Goal: Task Accomplishment & Management: Complete application form

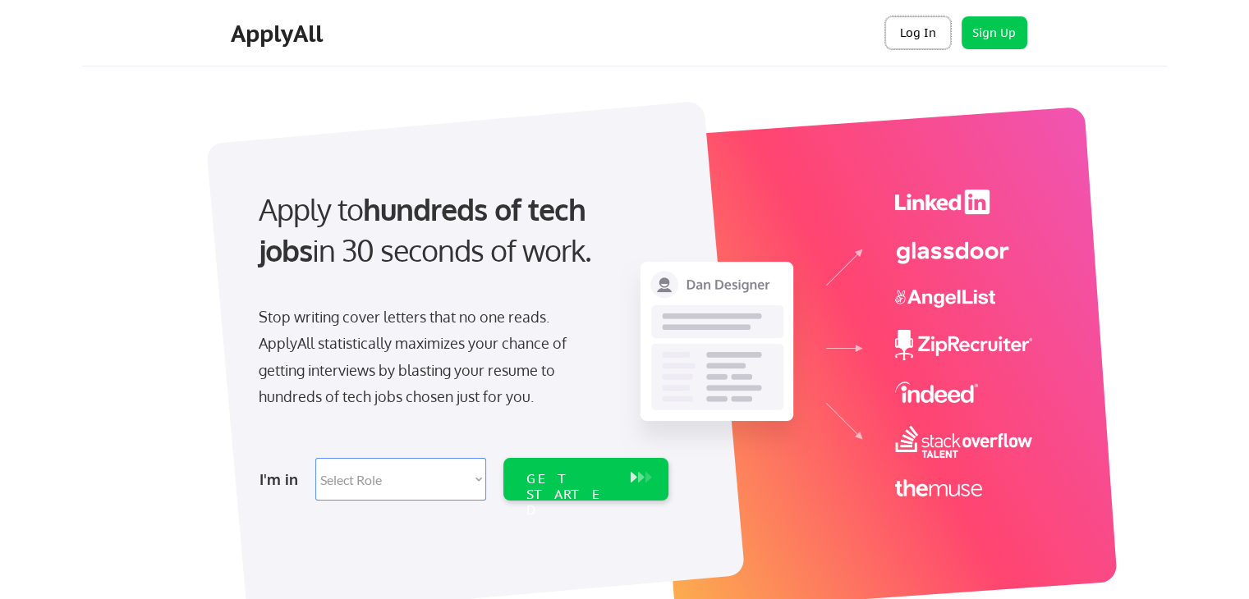
click at [906, 42] on button "Log In" at bounding box center [918, 32] width 66 height 33
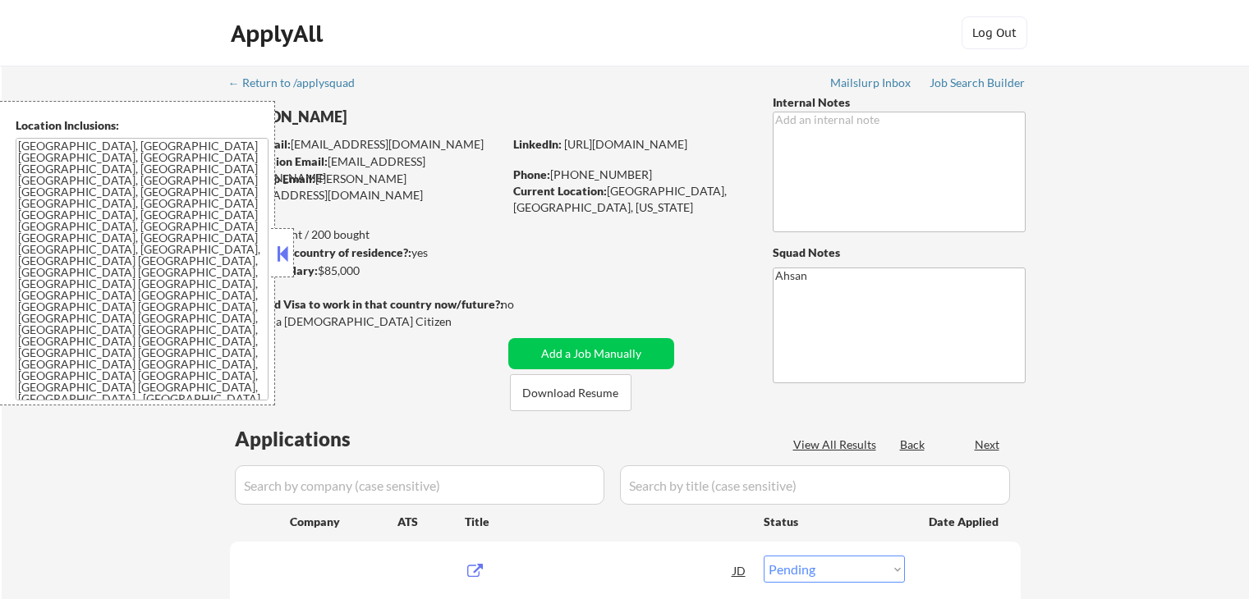
select select ""pending""
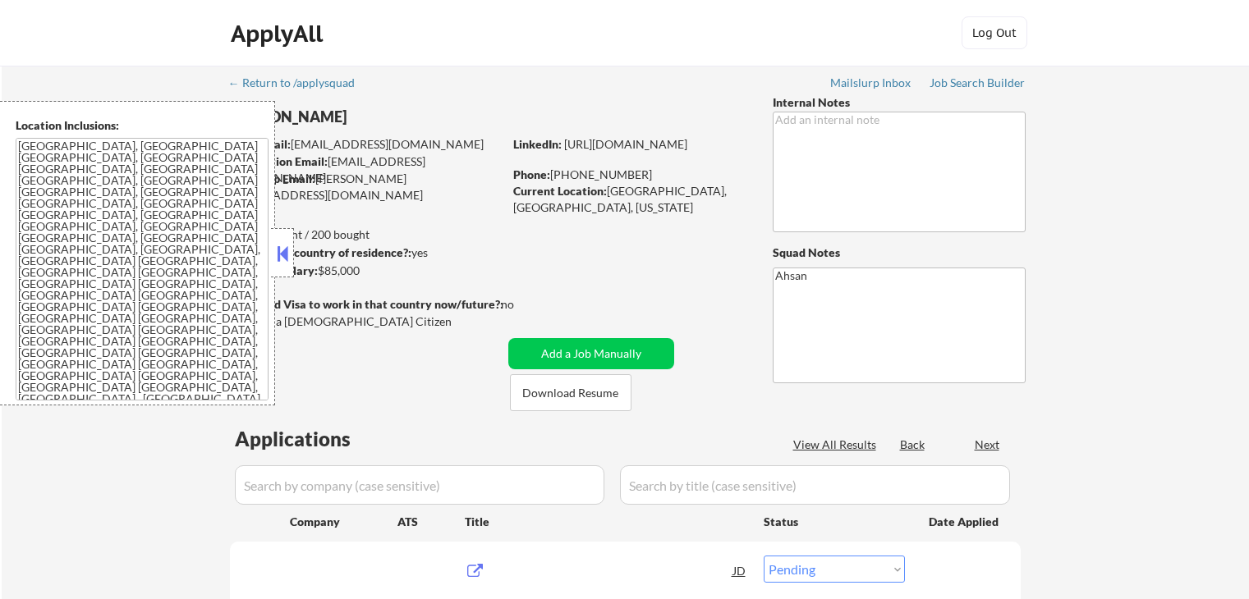
select select ""pending""
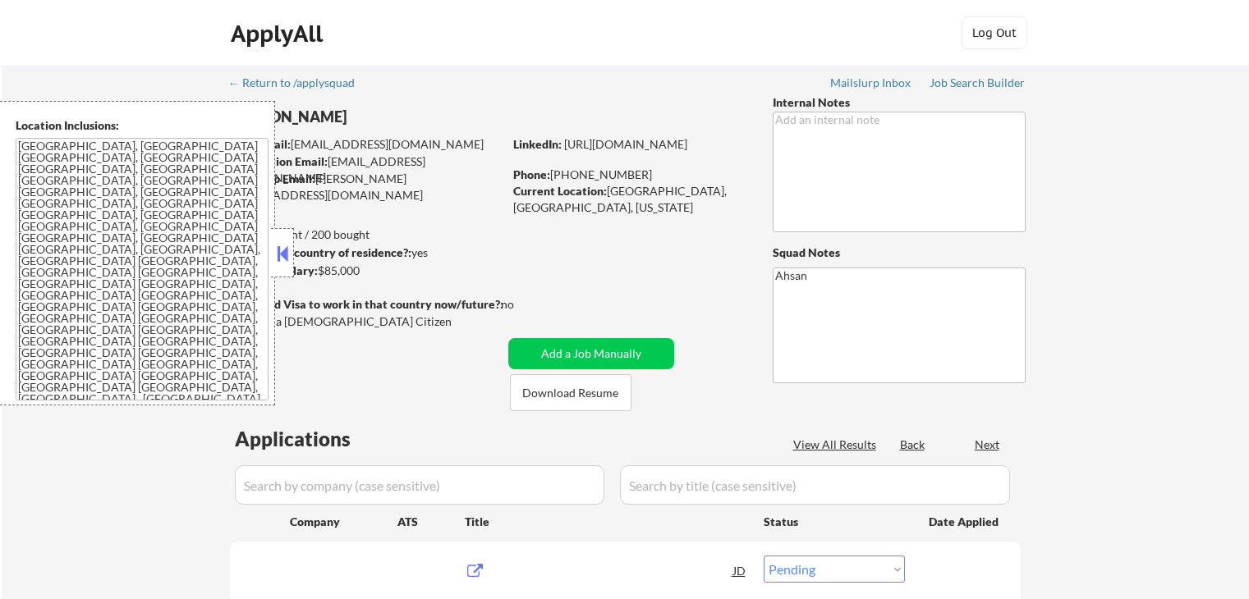
select select ""pending""
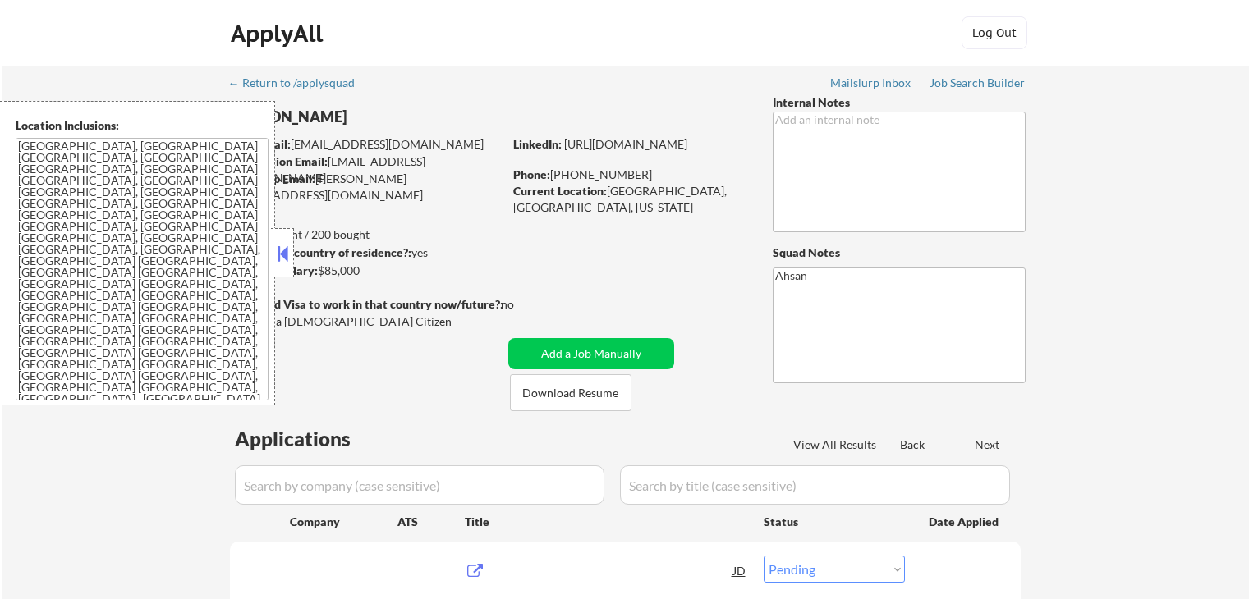
select select ""pending""
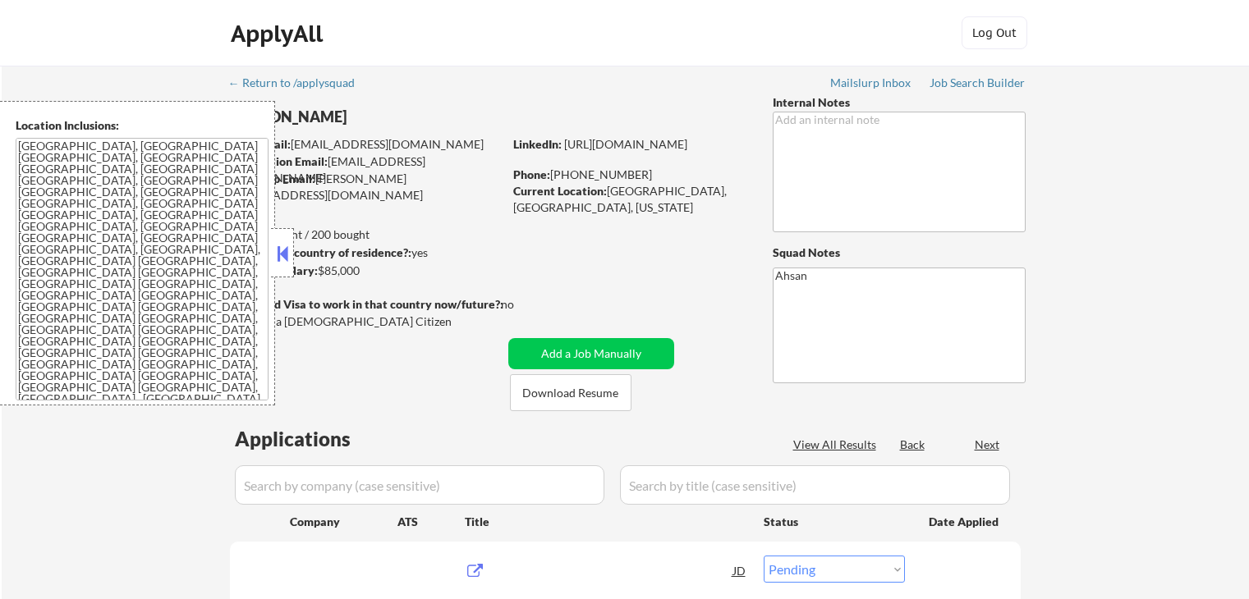
select select ""pending""
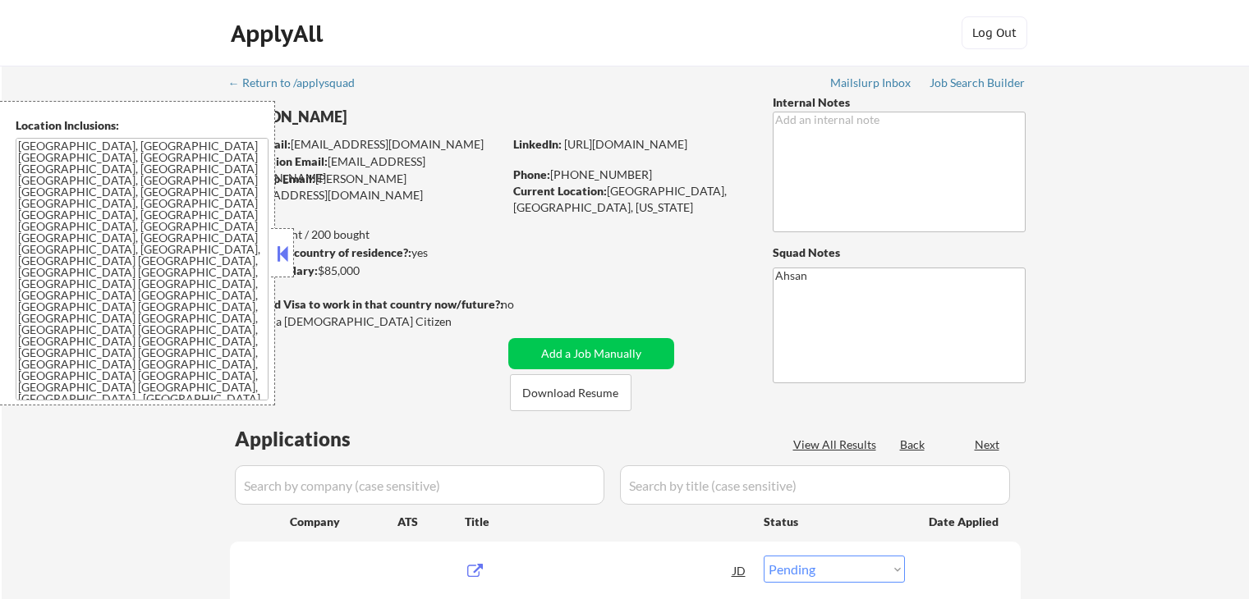
select select ""pending""
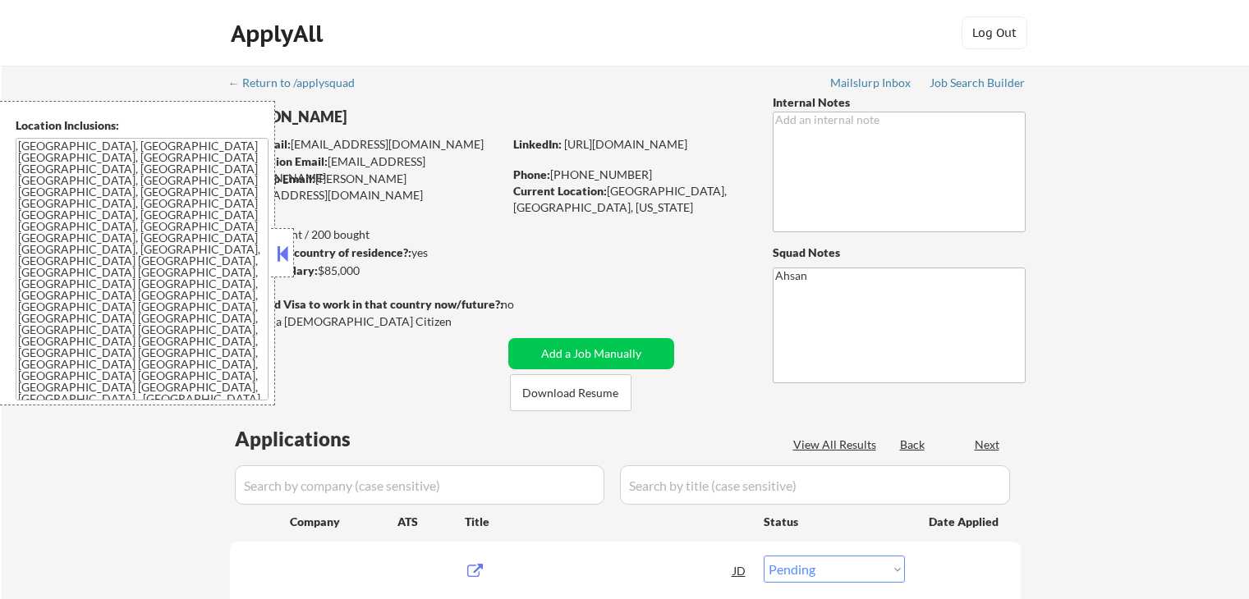
select select ""pending""
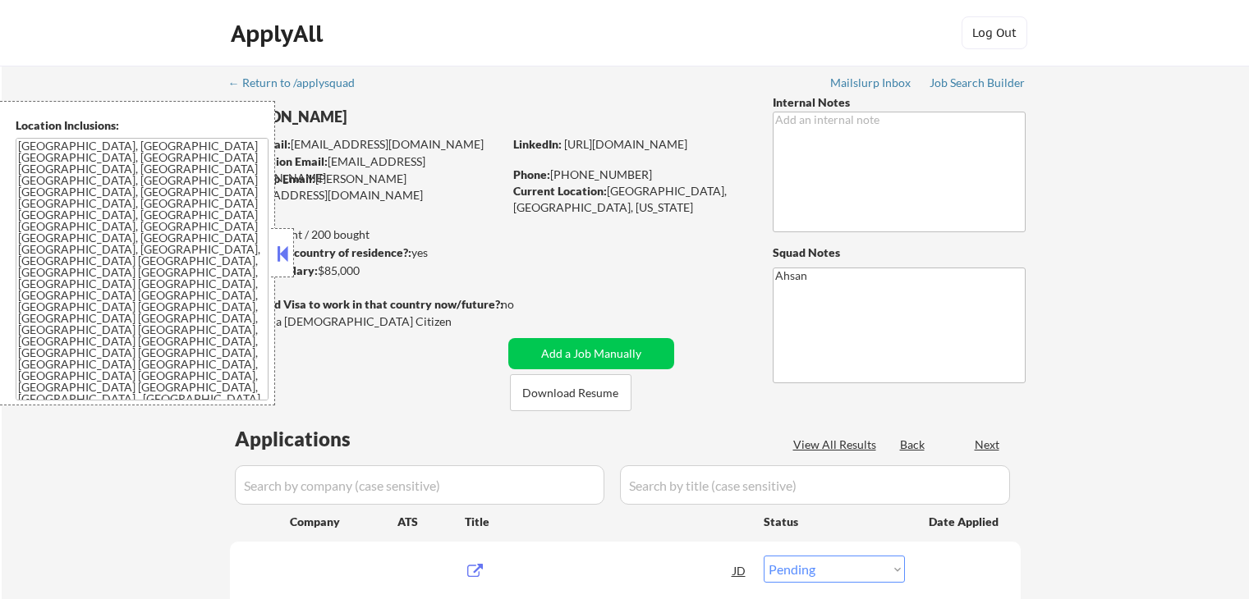
select select ""pending""
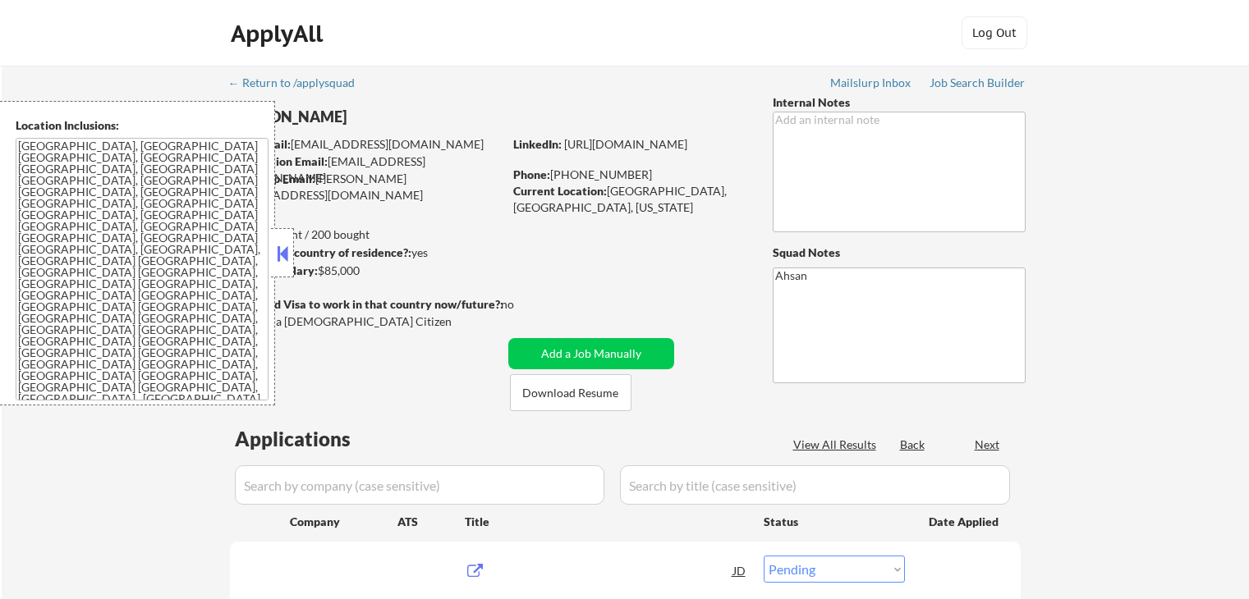
select select ""pending""
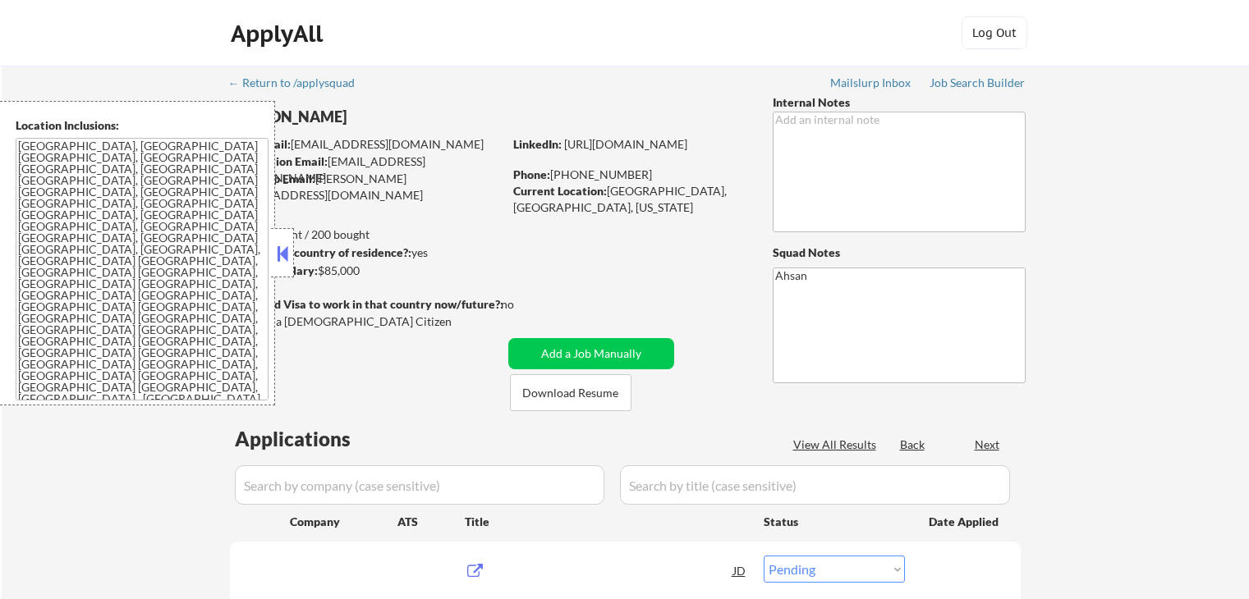
select select ""pending""
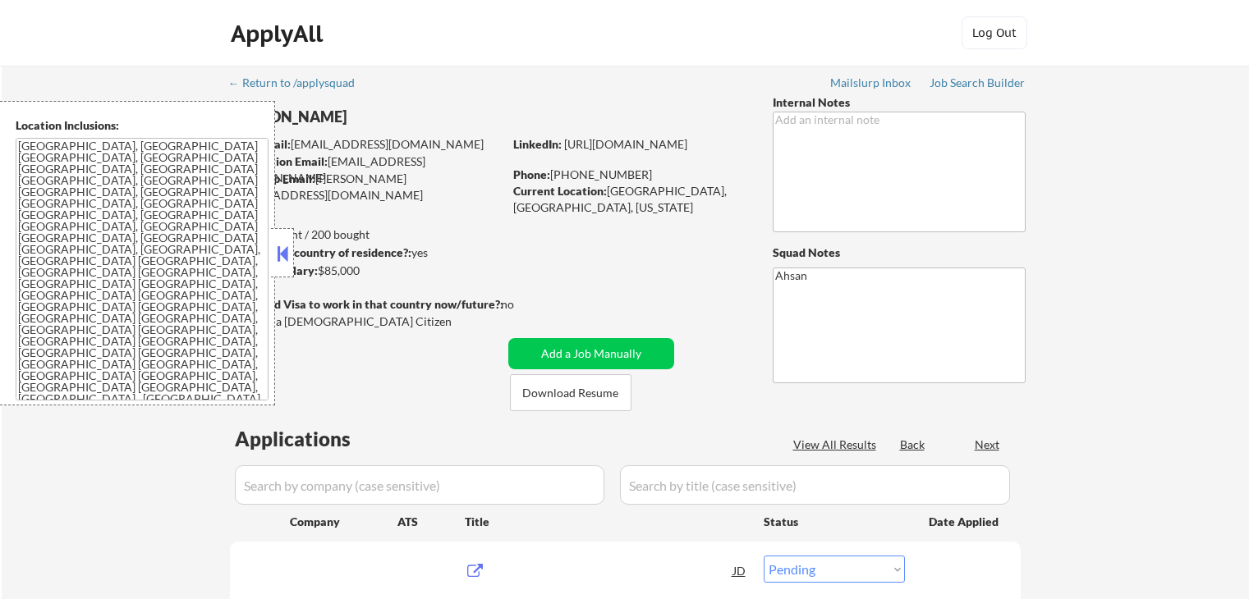
select select ""pending""
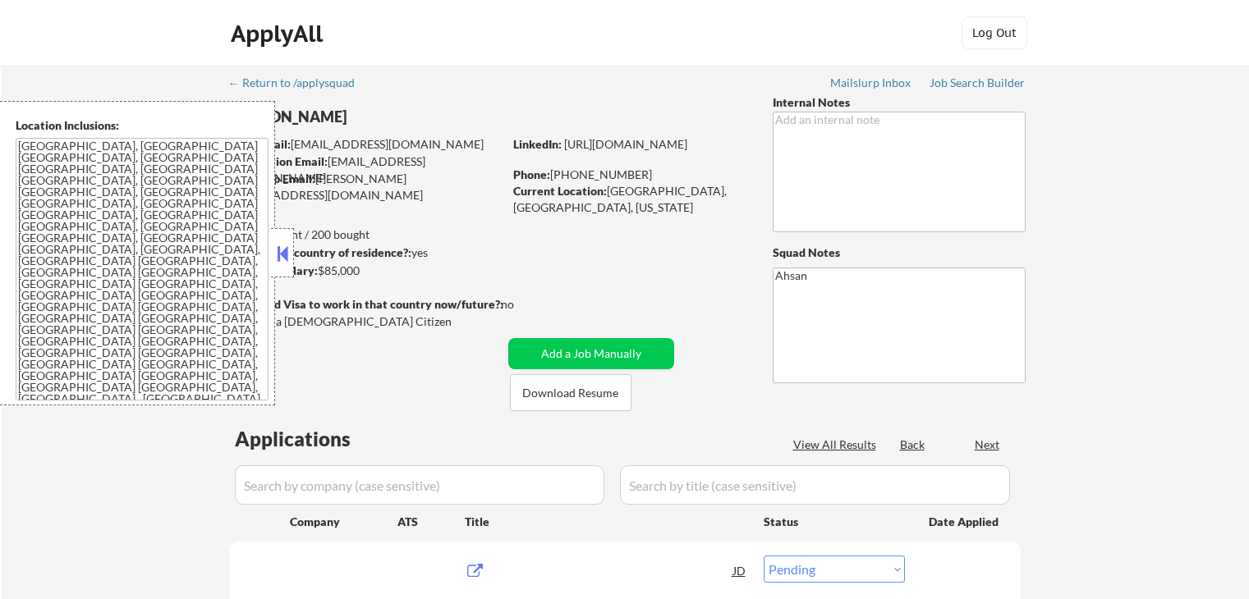
select select ""pending""
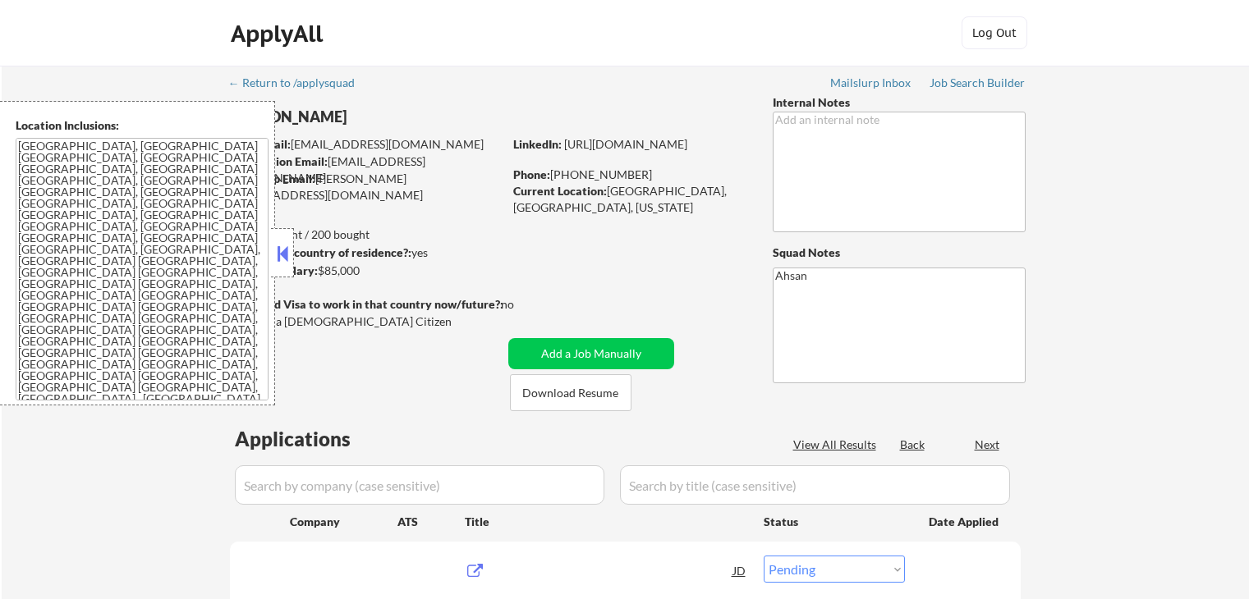
select select ""pending""
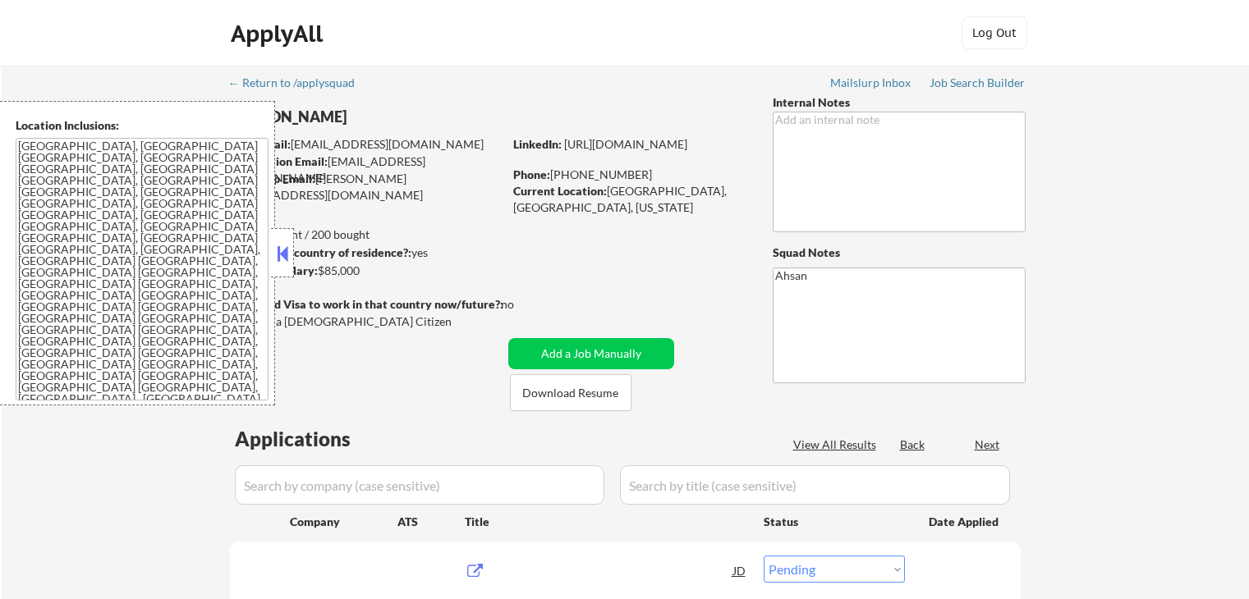
select select ""pending""
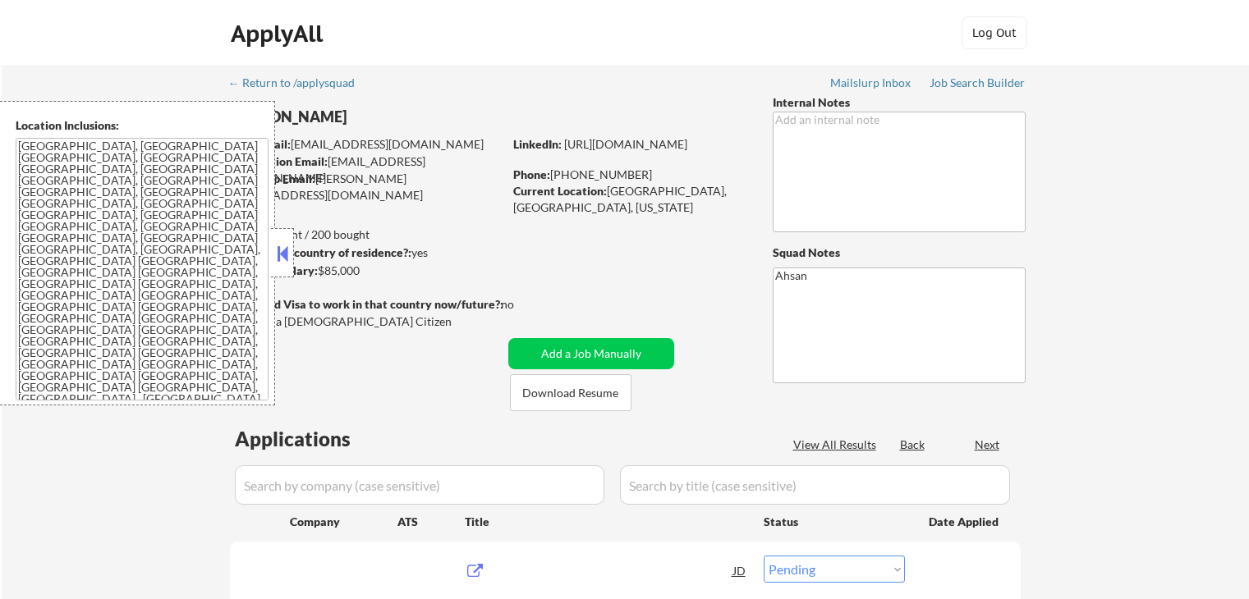
select select ""pending""
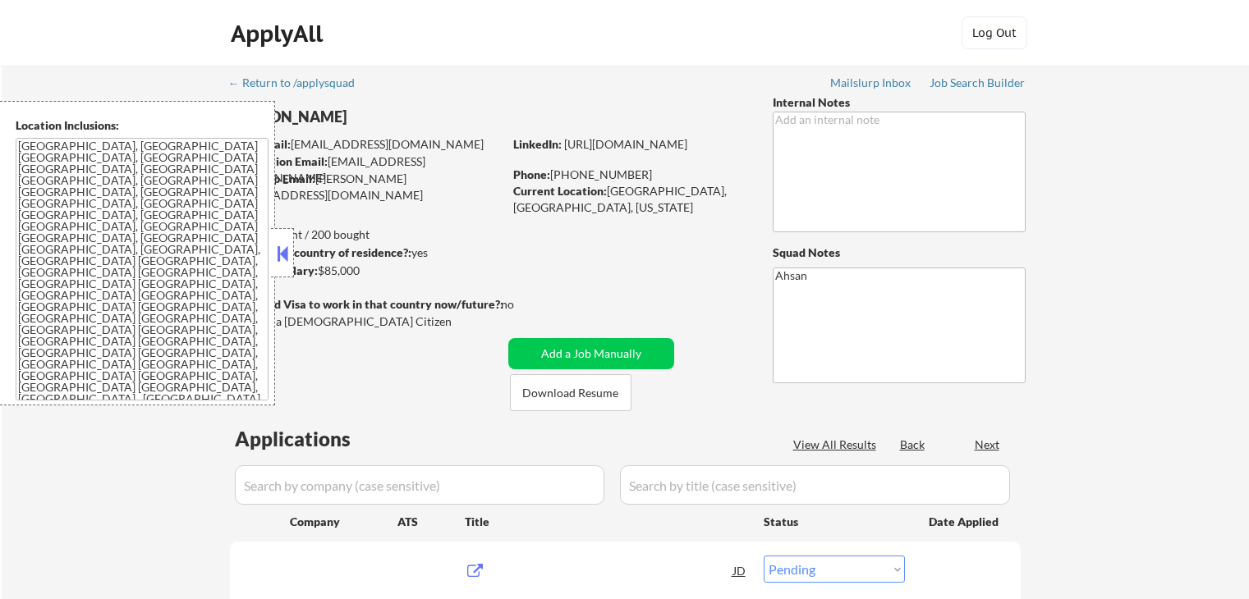
select select ""pending""
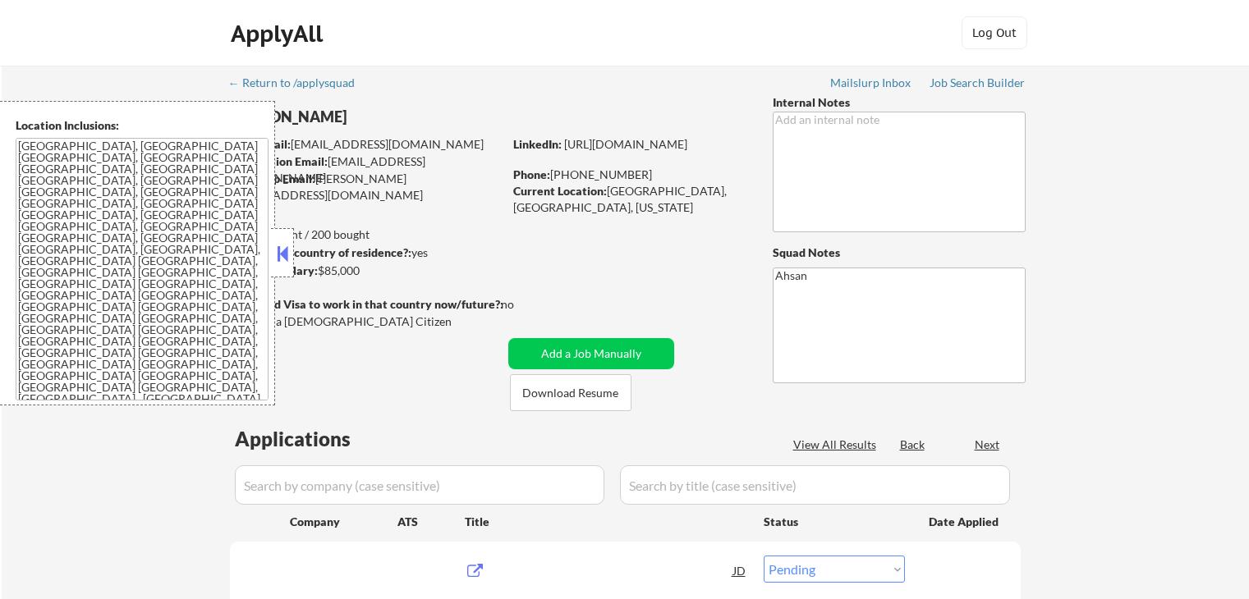
select select ""pending""
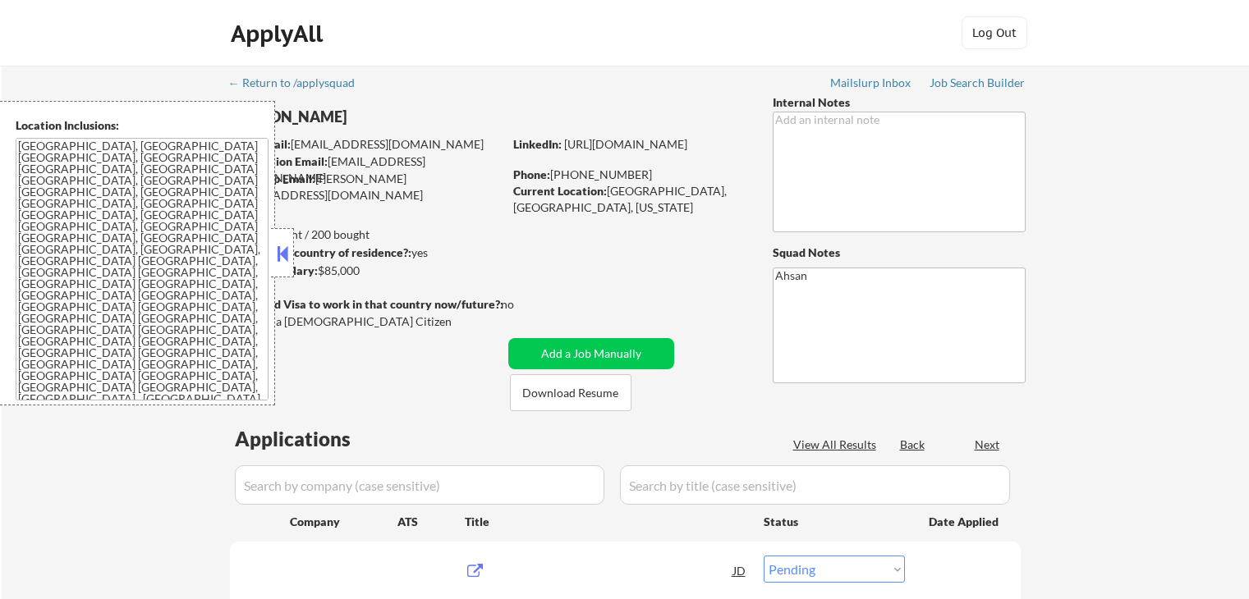
select select ""pending""
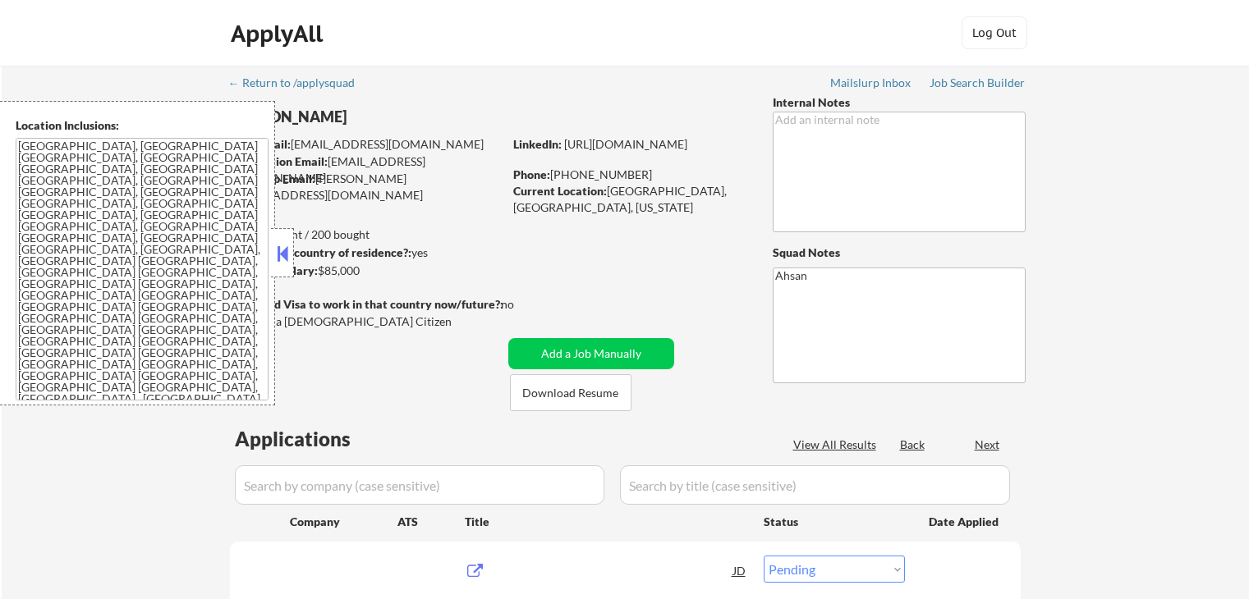
select select ""pending""
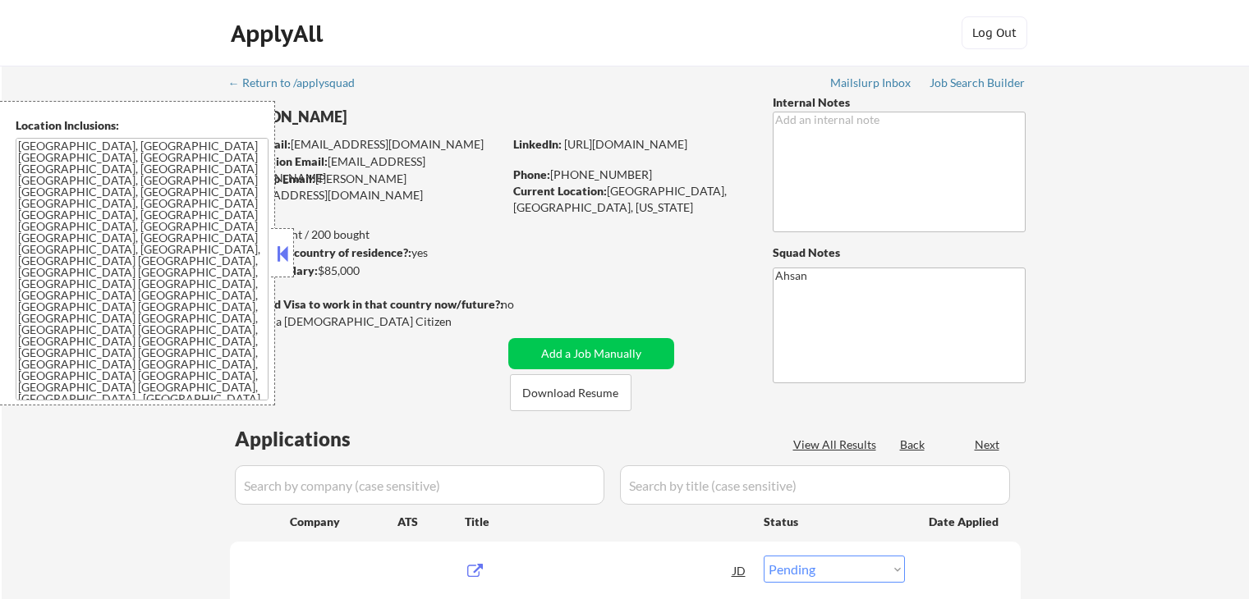
select select ""pending""
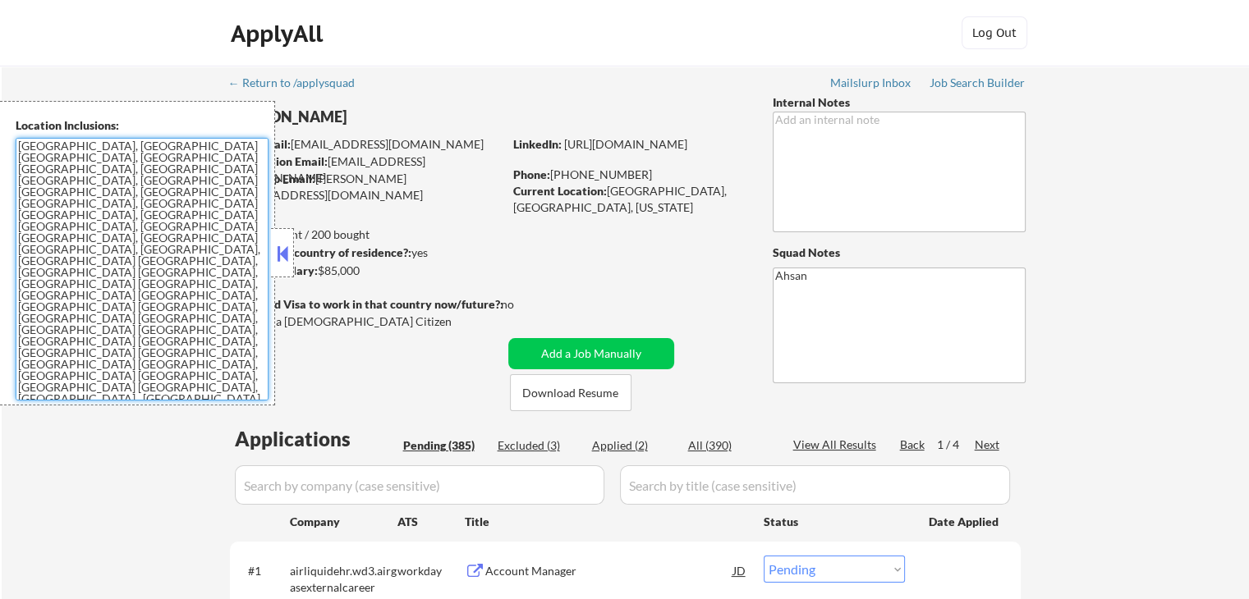
drag, startPoint x: 158, startPoint y: 342, endPoint x: 19, endPoint y: 147, distance: 239.6
click at [19, 147] on textarea "[GEOGRAPHIC_DATA], [GEOGRAPHIC_DATA] [GEOGRAPHIC_DATA], [GEOGRAPHIC_DATA] [GEOG…" at bounding box center [142, 269] width 253 height 263
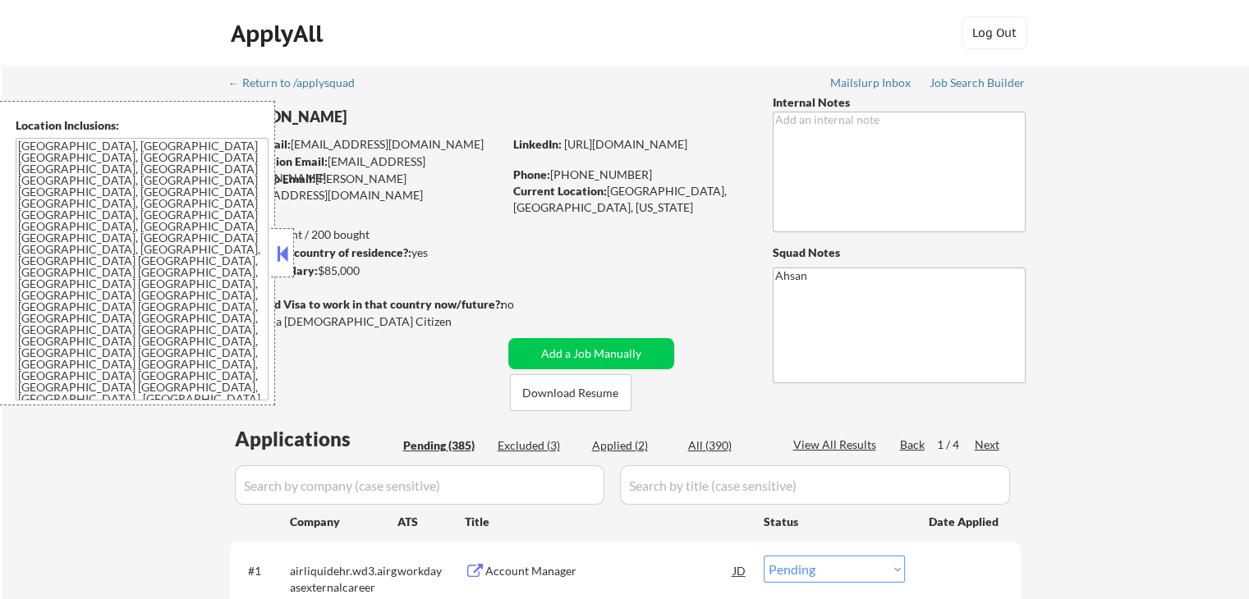
click at [659, 40] on div "ApplyAll Log Out" at bounding box center [624, 36] width 821 height 41
click at [287, 262] on button at bounding box center [282, 253] width 18 height 25
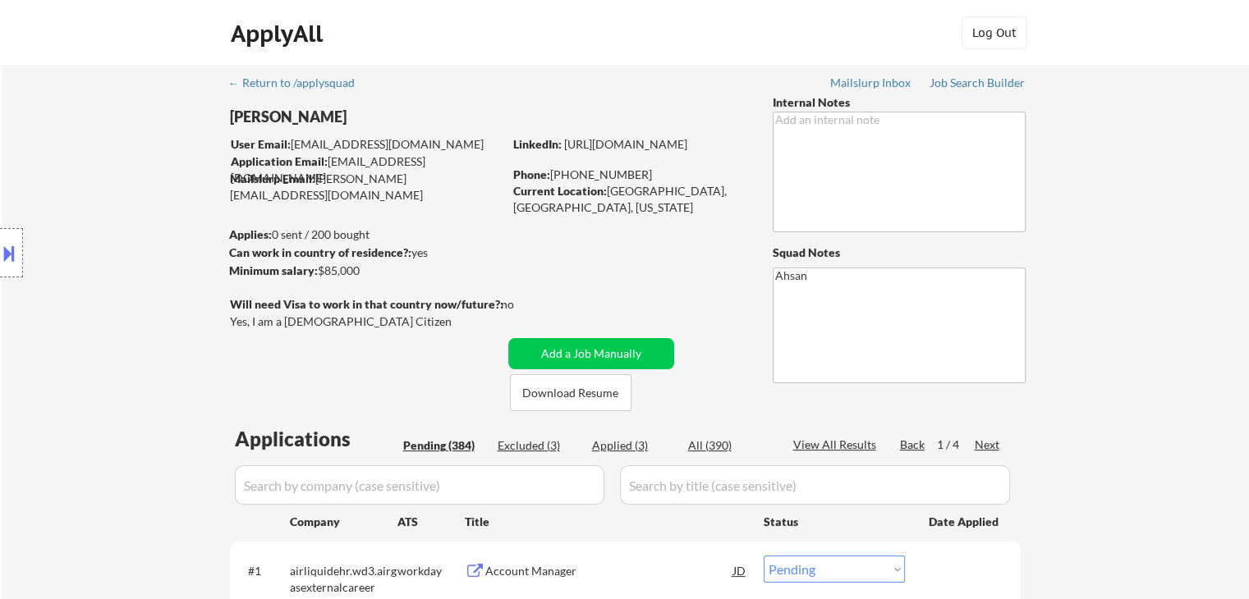
click at [10, 249] on button at bounding box center [9, 253] width 18 height 27
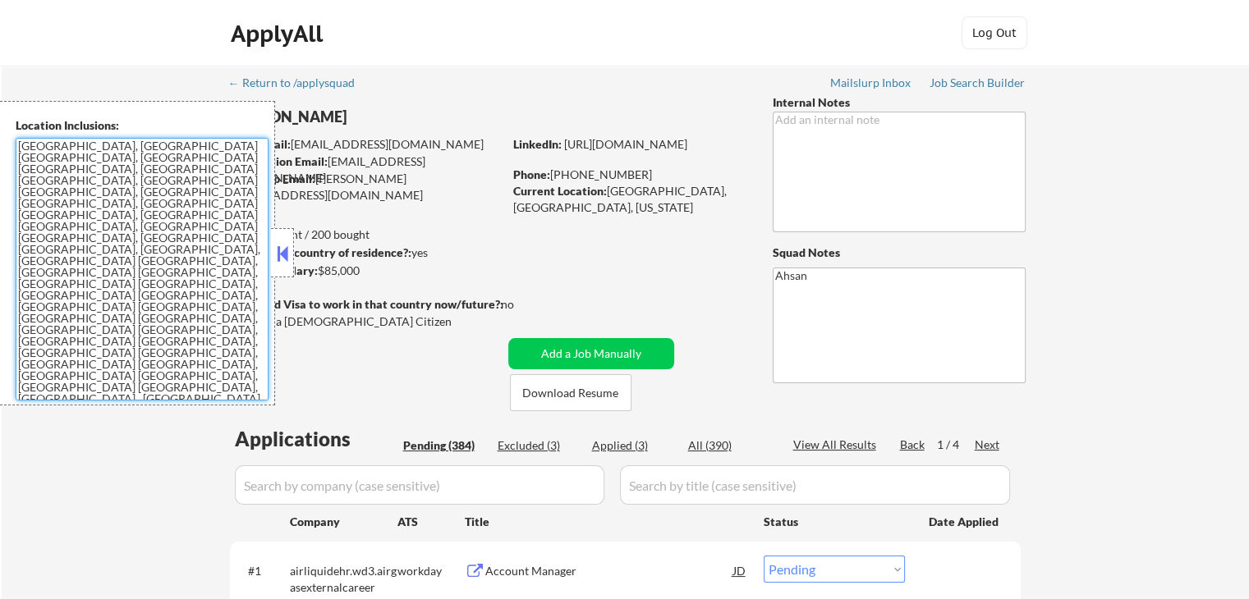
drag, startPoint x: 160, startPoint y: 344, endPoint x: 0, endPoint y: 140, distance: 259.0
click at [0, 140] on div "Location Inclusions: [GEOGRAPHIC_DATA], [GEOGRAPHIC_DATA] [GEOGRAPHIC_DATA], [G…" at bounding box center [137, 253] width 275 height 305
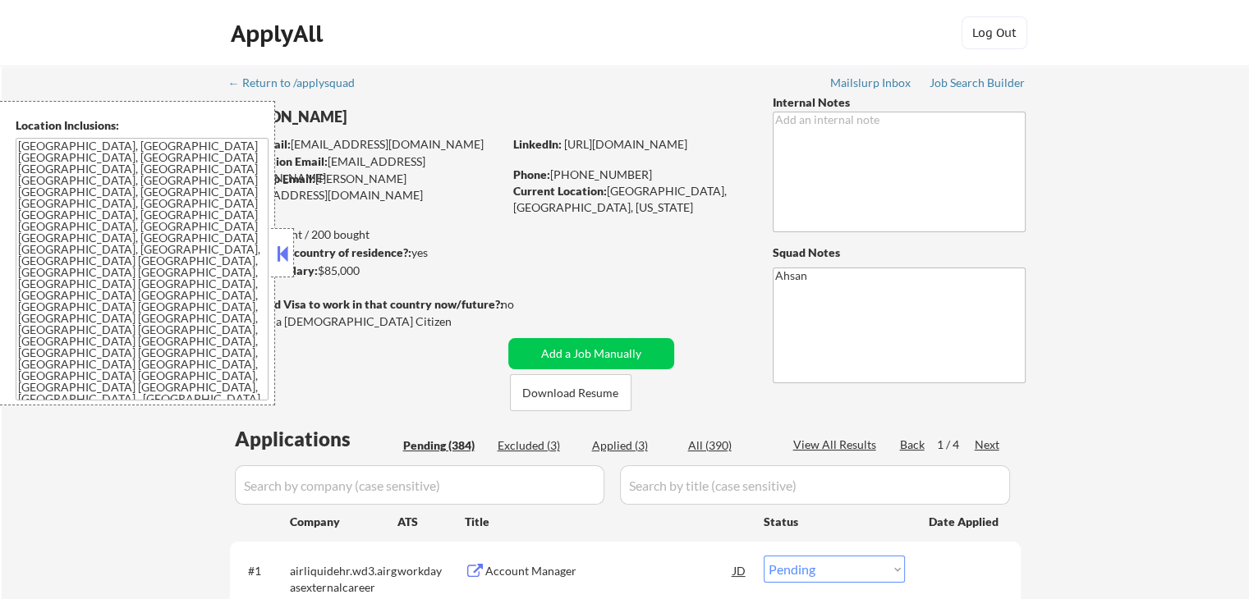
click at [563, 45] on div "ApplyAll Log Out" at bounding box center [624, 36] width 821 height 41
click at [280, 264] on button at bounding box center [282, 253] width 18 height 25
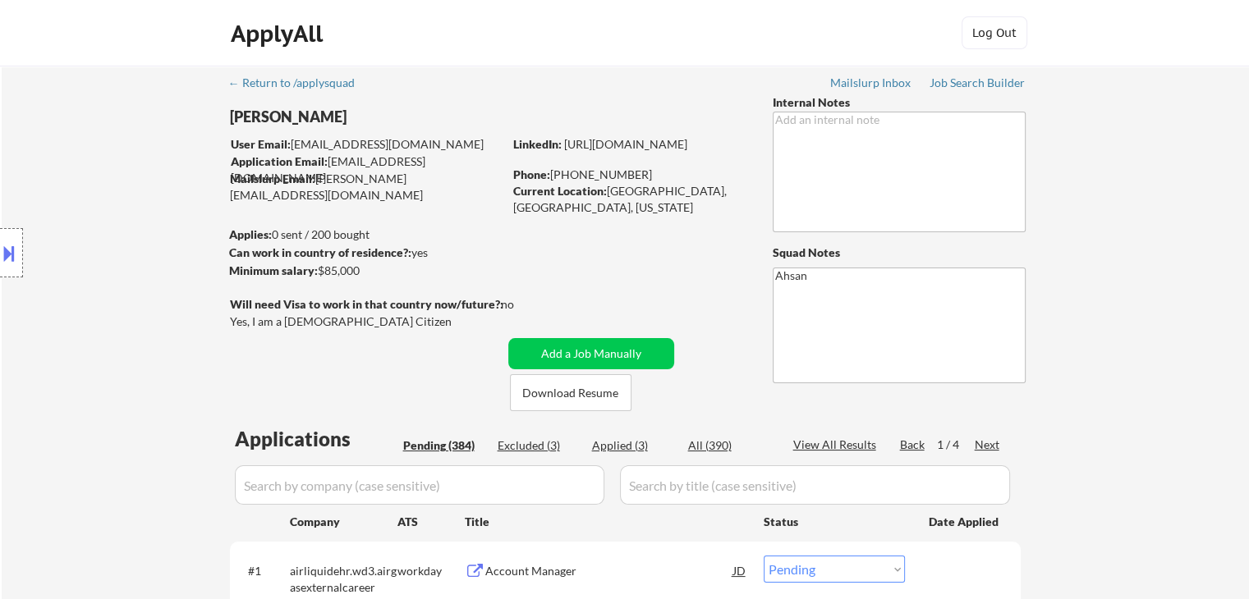
select select ""pending""
click at [20, 254] on div at bounding box center [11, 252] width 23 height 49
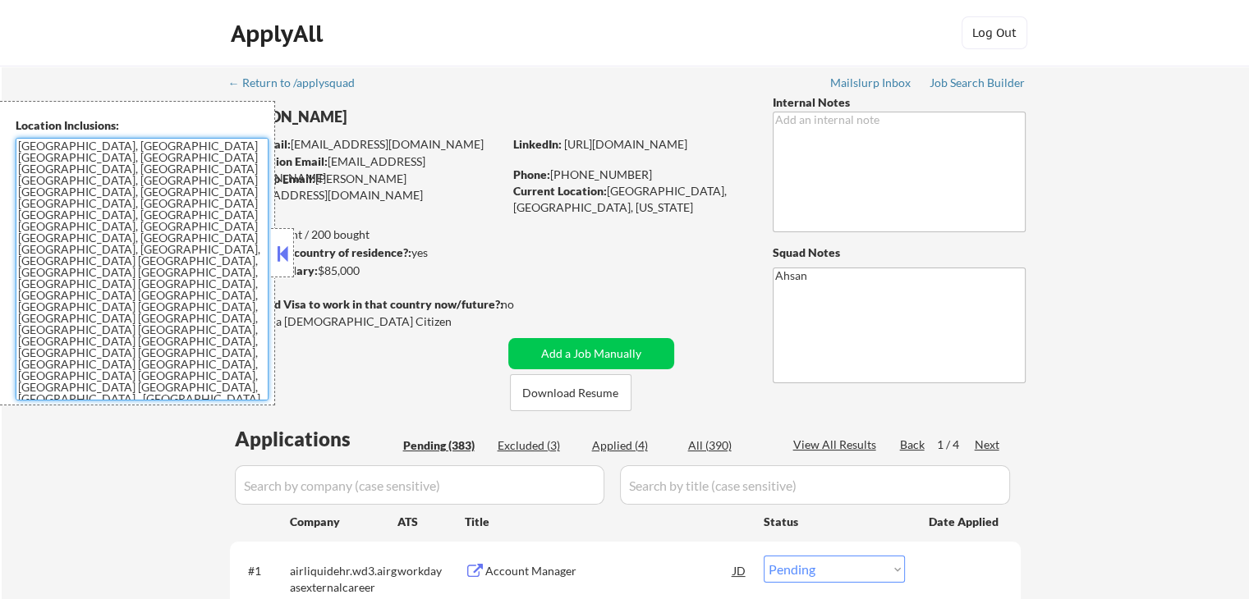
drag, startPoint x: 153, startPoint y: 339, endPoint x: 18, endPoint y: 139, distance: 241.3
click at [18, 139] on textarea "[GEOGRAPHIC_DATA], [GEOGRAPHIC_DATA] [GEOGRAPHIC_DATA], [GEOGRAPHIC_DATA] [GEOG…" at bounding box center [142, 269] width 253 height 263
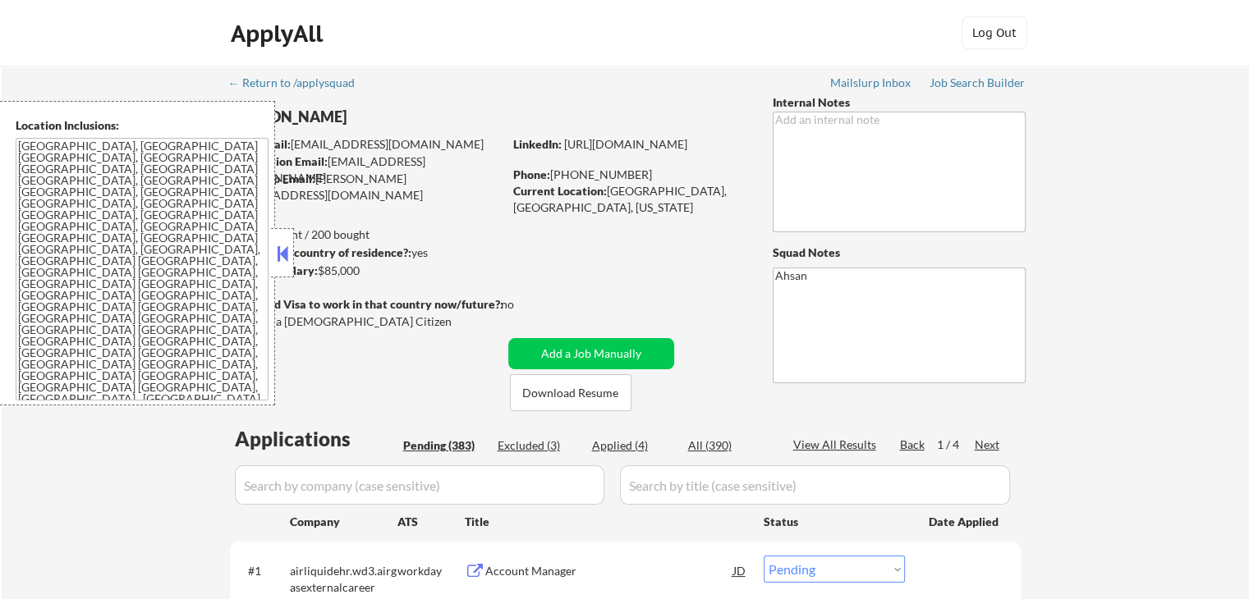
click at [289, 264] on button at bounding box center [282, 253] width 18 height 25
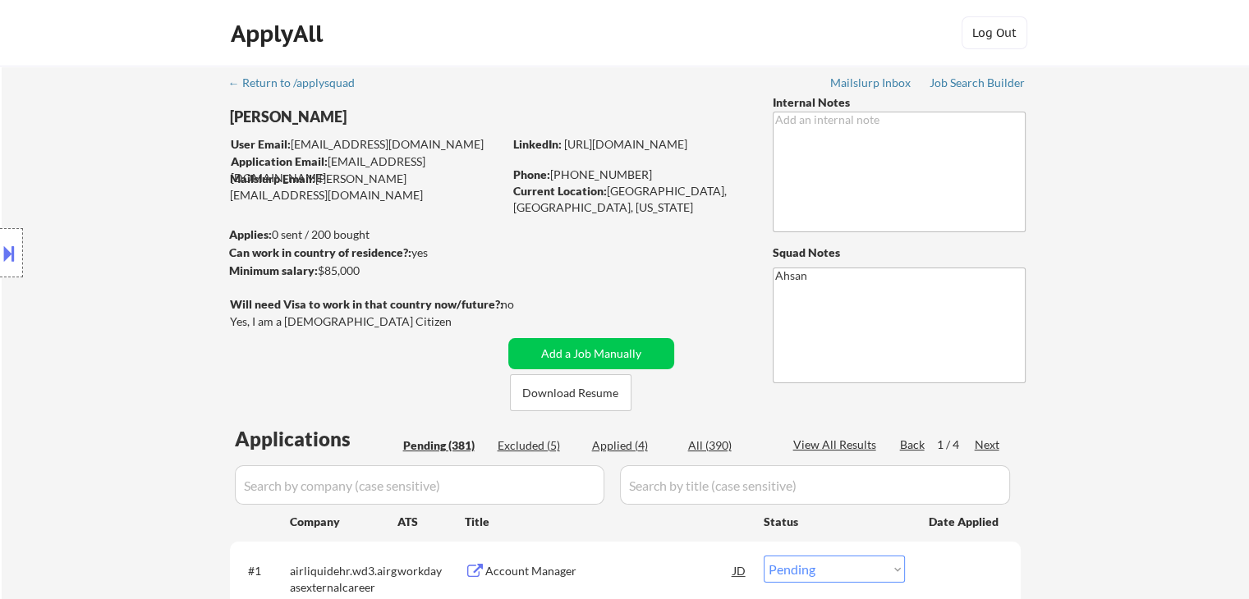
select select ""pending""
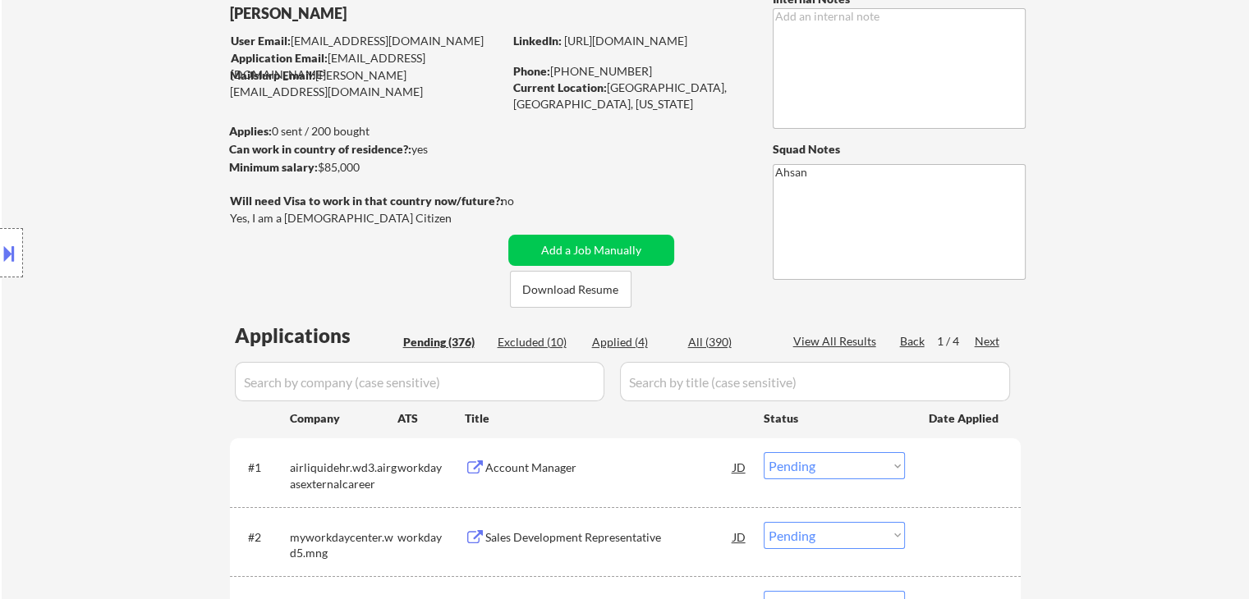
scroll to position [109, 0]
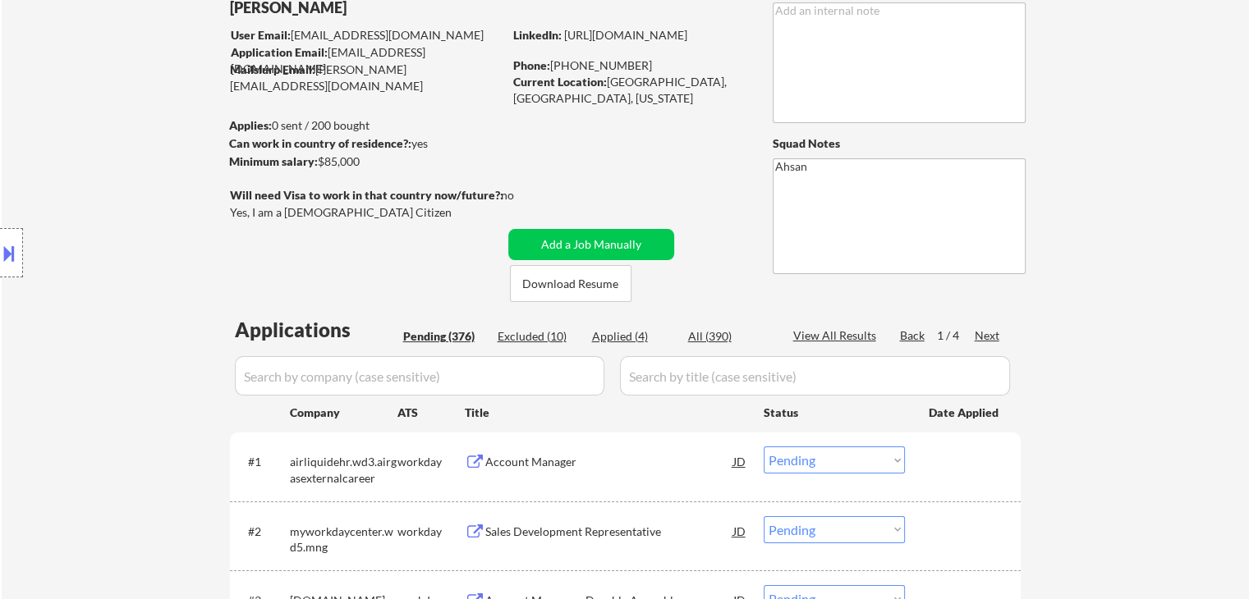
drag, startPoint x: 360, startPoint y: 156, endPoint x: 318, endPoint y: 158, distance: 42.8
click at [318, 158] on div "Minimum salary: $85,000" at bounding box center [365, 162] width 273 height 16
copy div "$85,000"
select select ""pending""
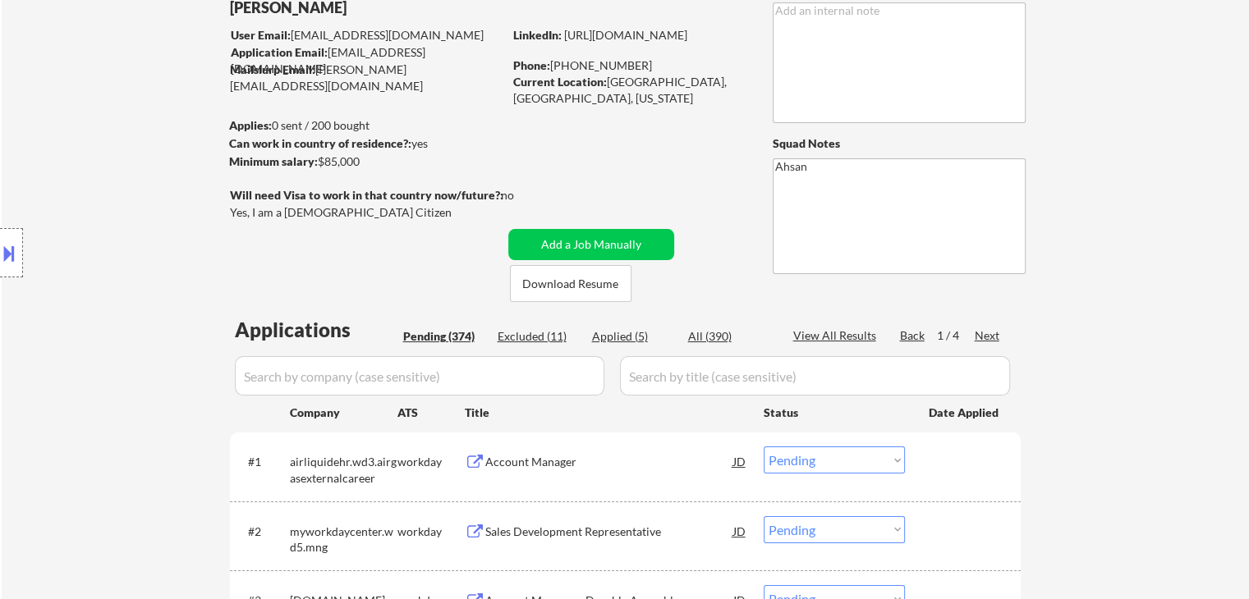
select select ""pending""
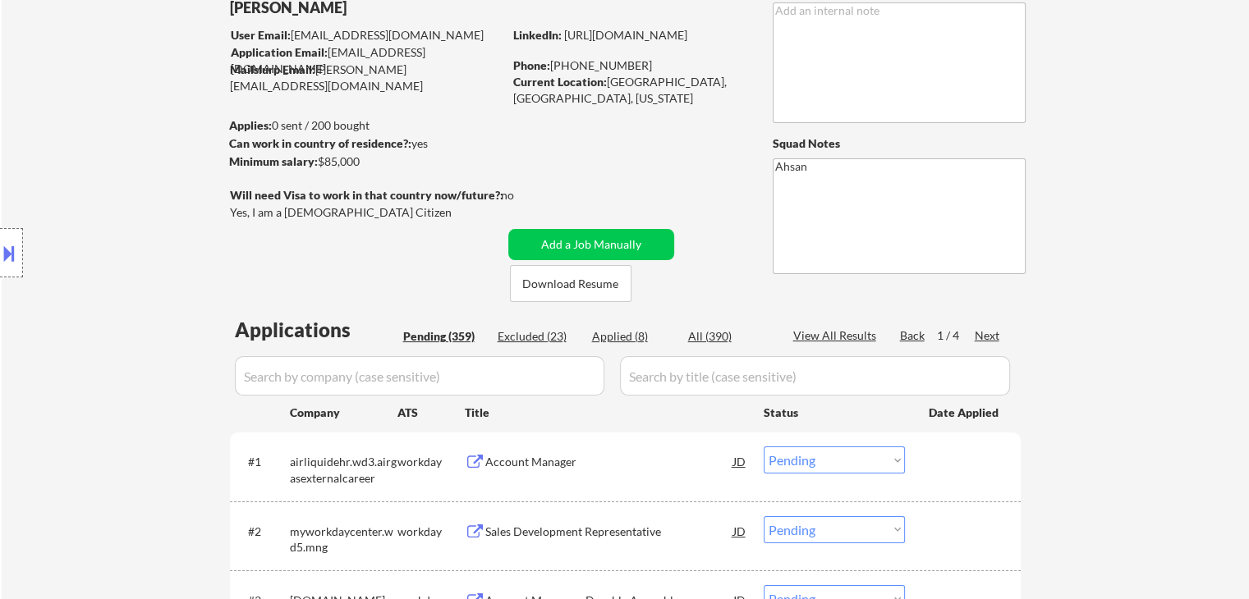
select select ""pending""
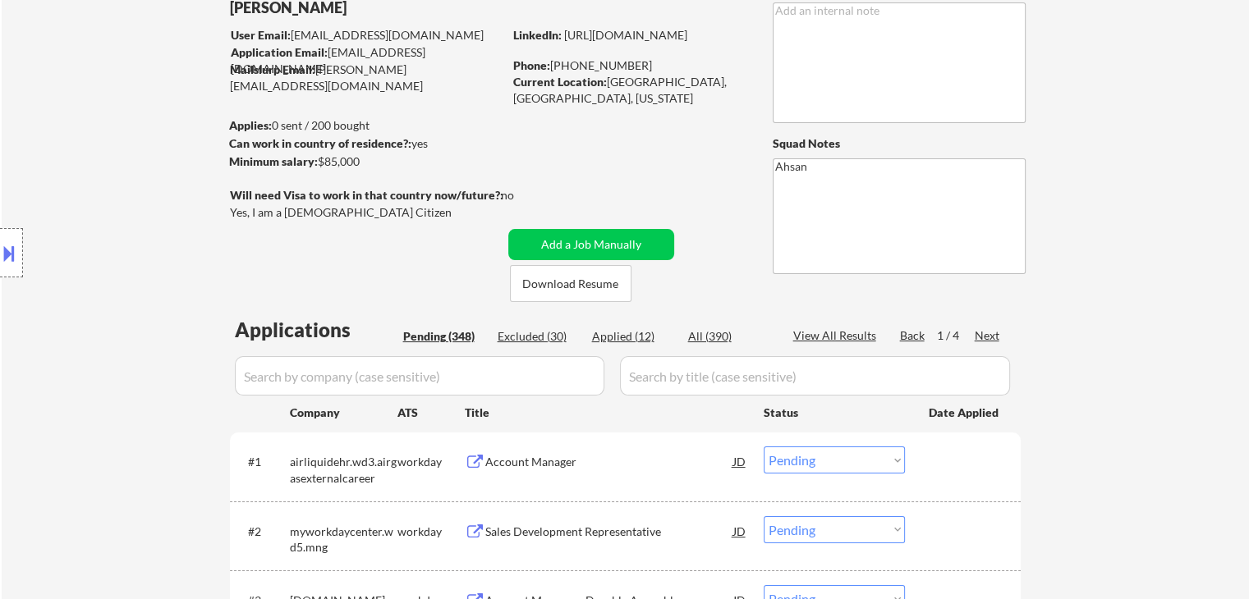
select select ""pending""
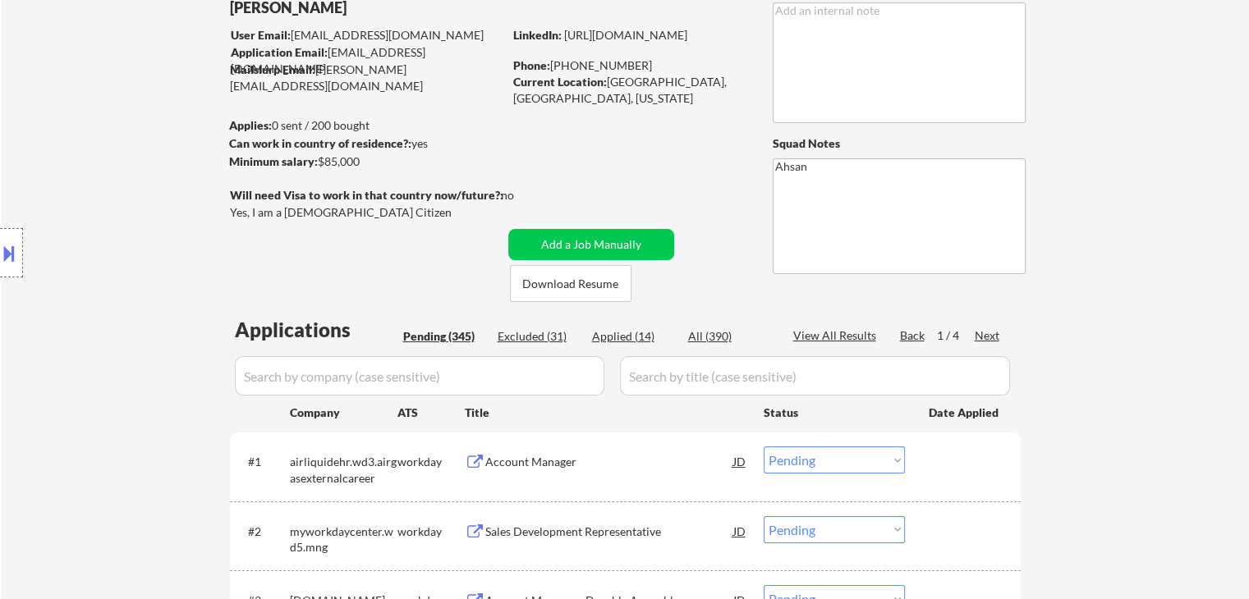
select select ""pending""
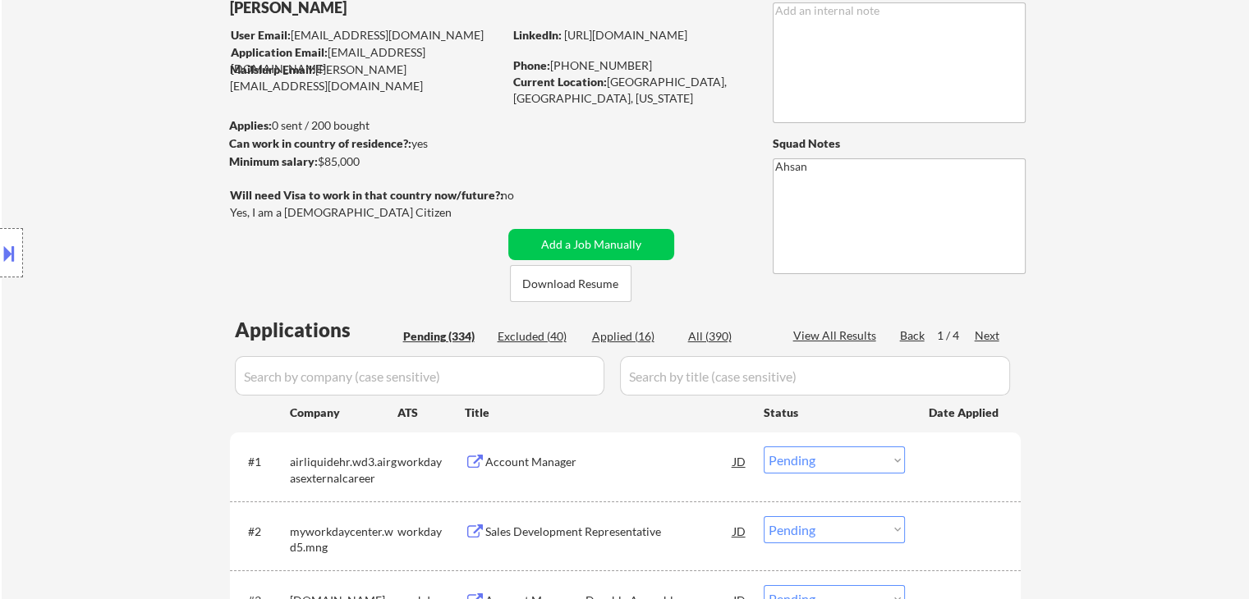
drag, startPoint x: 14, startPoint y: 247, endPoint x: 102, endPoint y: 300, distance: 102.3
click at [14, 247] on button at bounding box center [9, 253] width 18 height 27
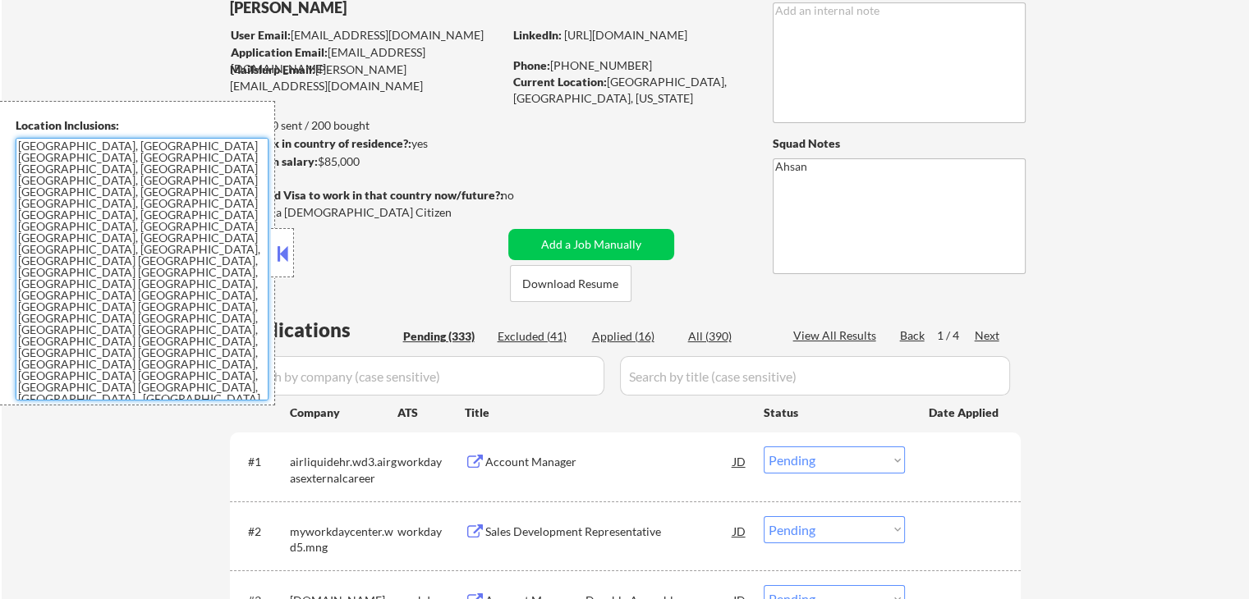
drag, startPoint x: 166, startPoint y: 360, endPoint x: 19, endPoint y: 135, distance: 268.0
click at [19, 135] on div "Location Inclusions: [GEOGRAPHIC_DATA], [GEOGRAPHIC_DATA] [GEOGRAPHIC_DATA], [G…" at bounding box center [137, 253] width 275 height 305
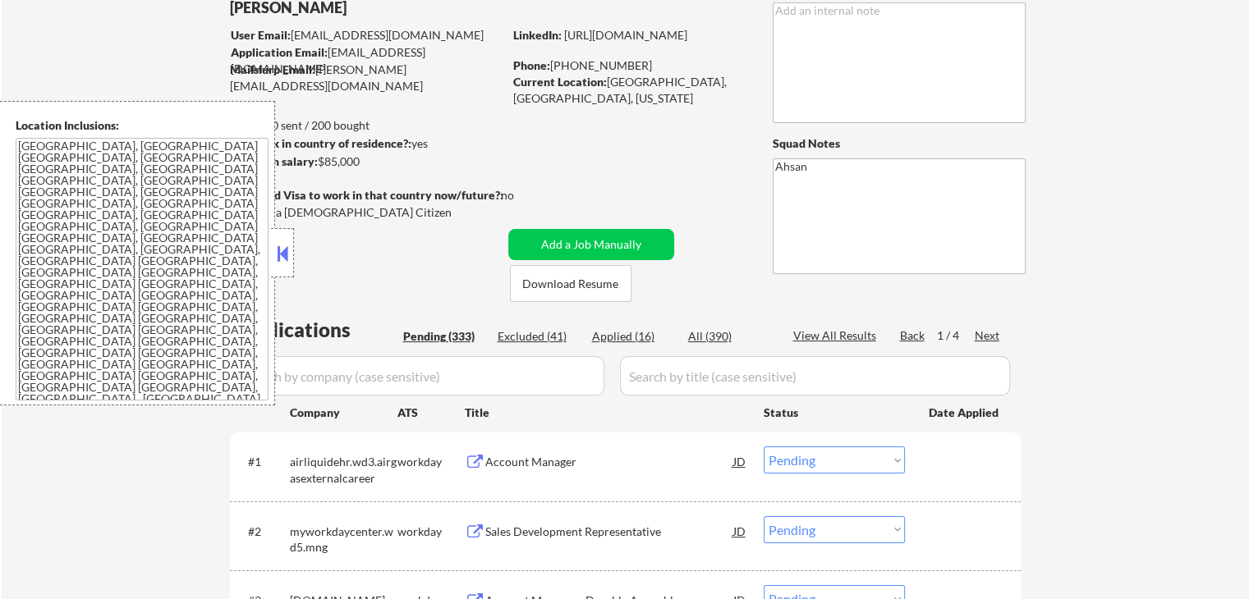
click at [290, 245] on button at bounding box center [282, 253] width 18 height 25
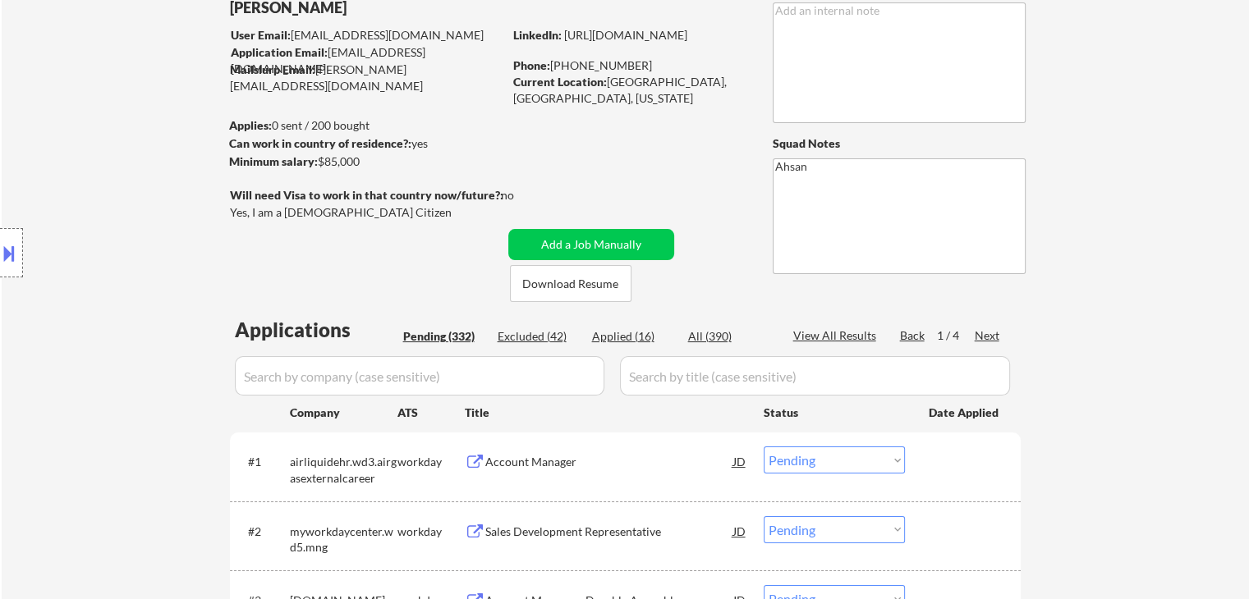
select select ""pending""
click at [9, 268] on div at bounding box center [11, 252] width 23 height 49
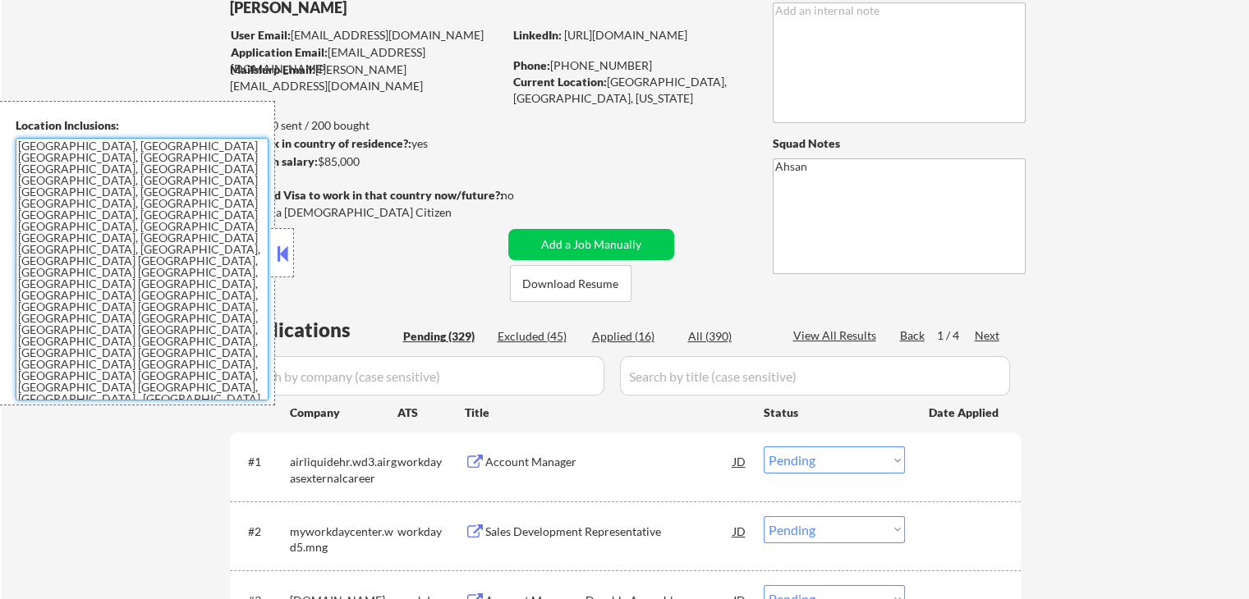
drag, startPoint x: 172, startPoint y: 350, endPoint x: 8, endPoint y: 141, distance: 265.4
click at [8, 141] on div "Location Inclusions: [GEOGRAPHIC_DATA], [GEOGRAPHIC_DATA] [GEOGRAPHIC_DATA], [G…" at bounding box center [137, 253] width 275 height 305
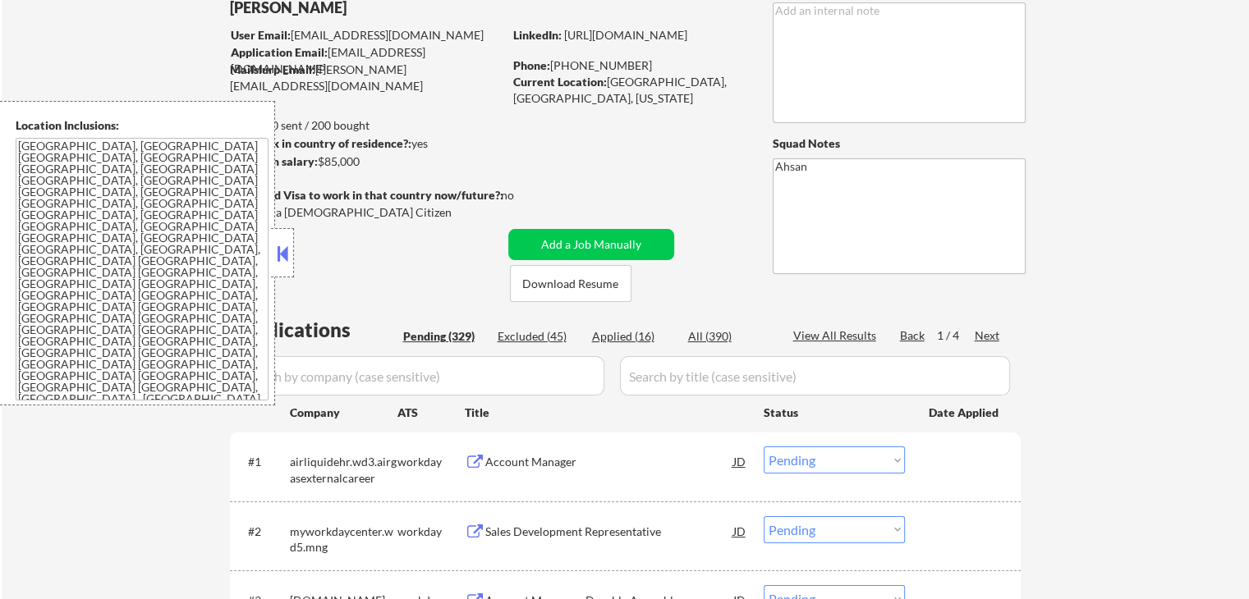
click at [279, 242] on button at bounding box center [282, 253] width 18 height 25
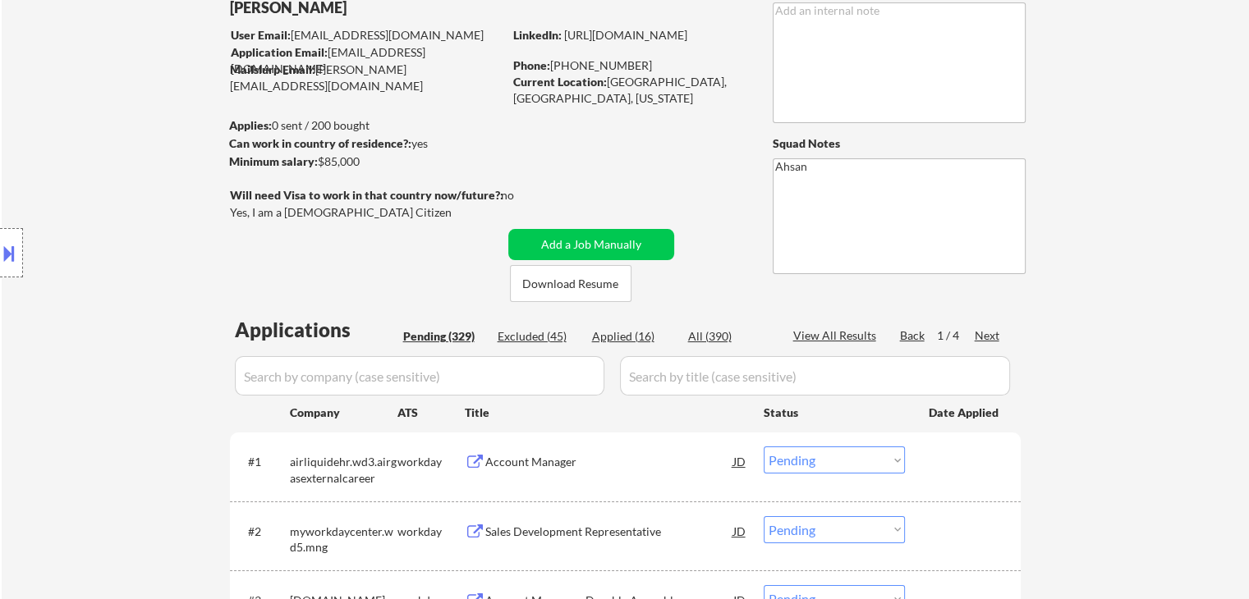
select select ""pending""
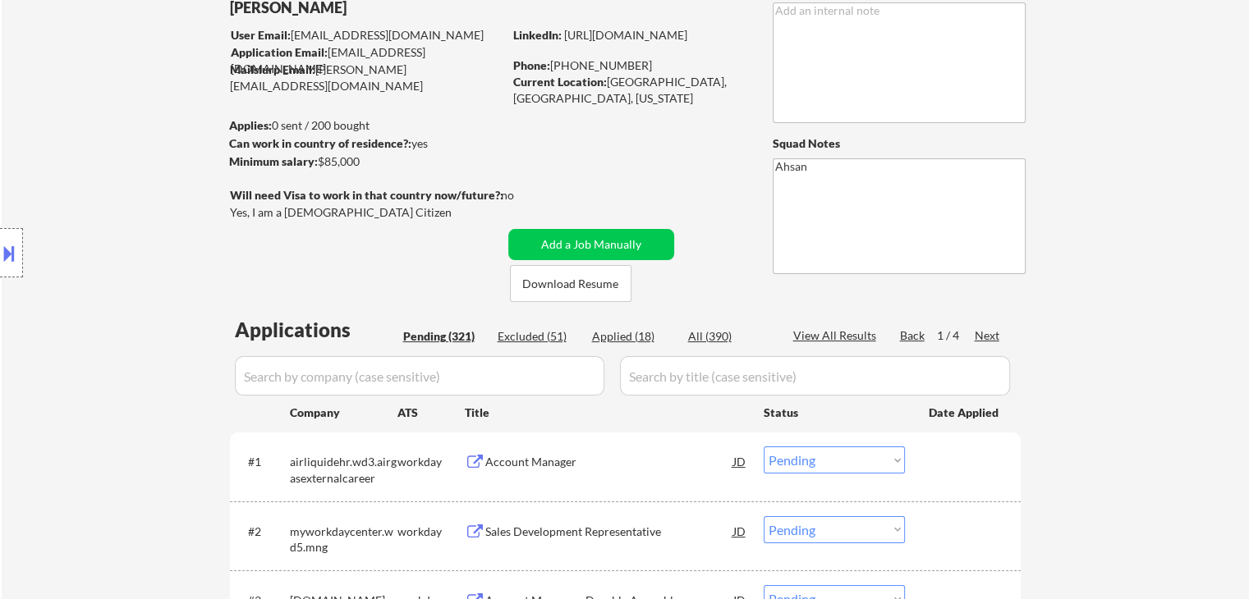
select select ""pending""
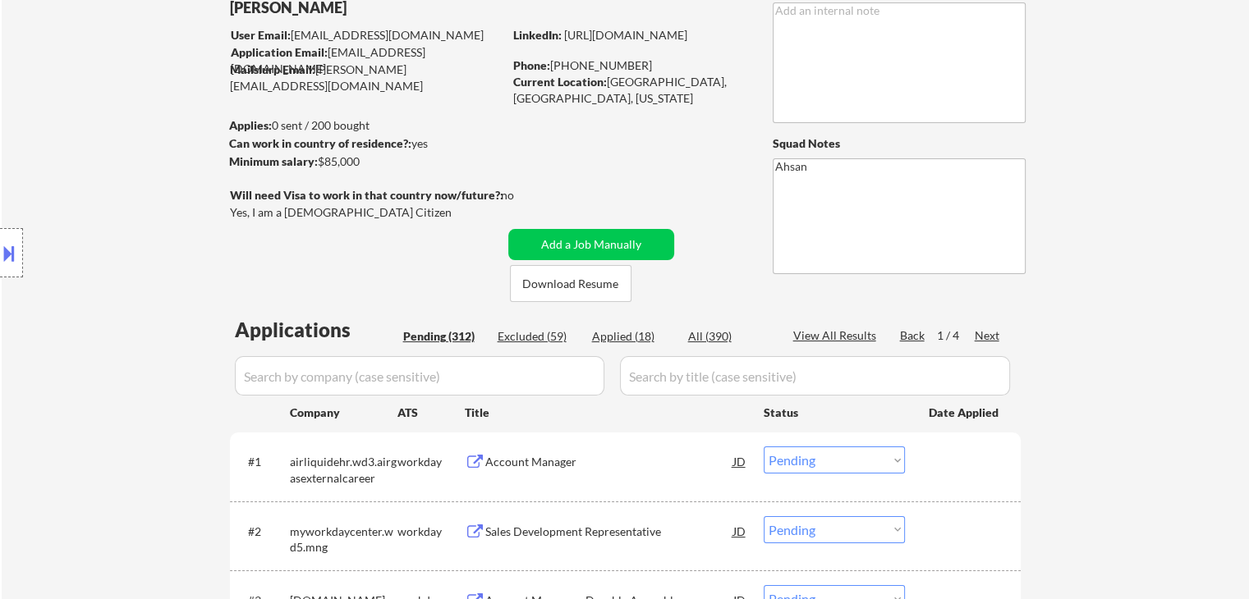
select select ""pending""
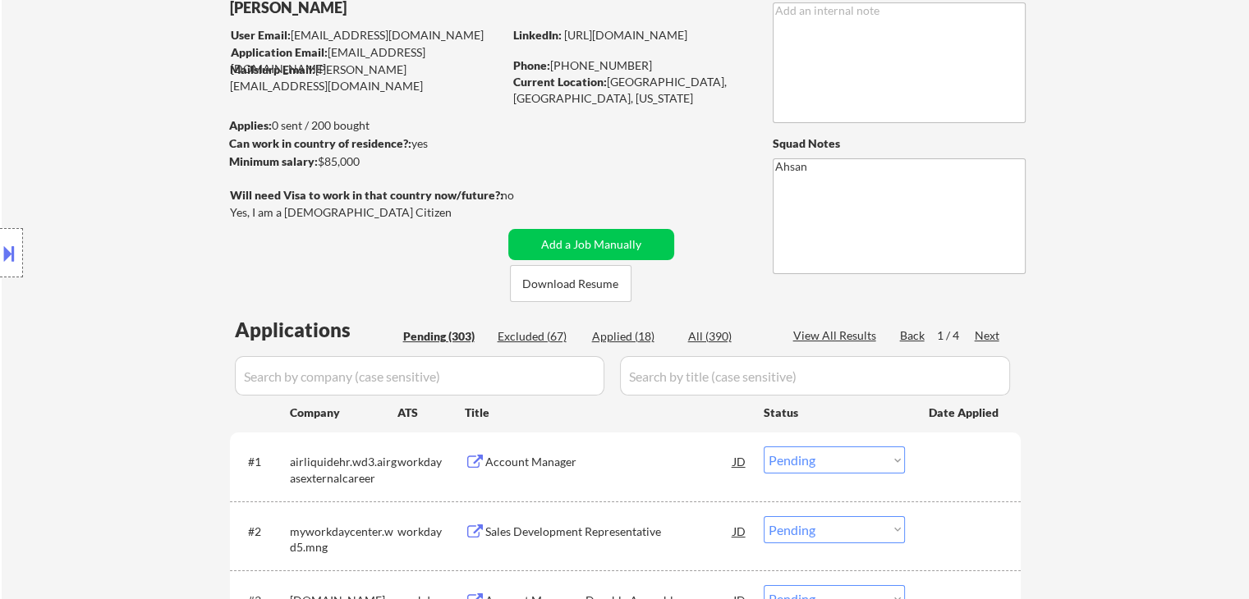
select select ""pending""
